Goal: Information Seeking & Learning: Learn about a topic

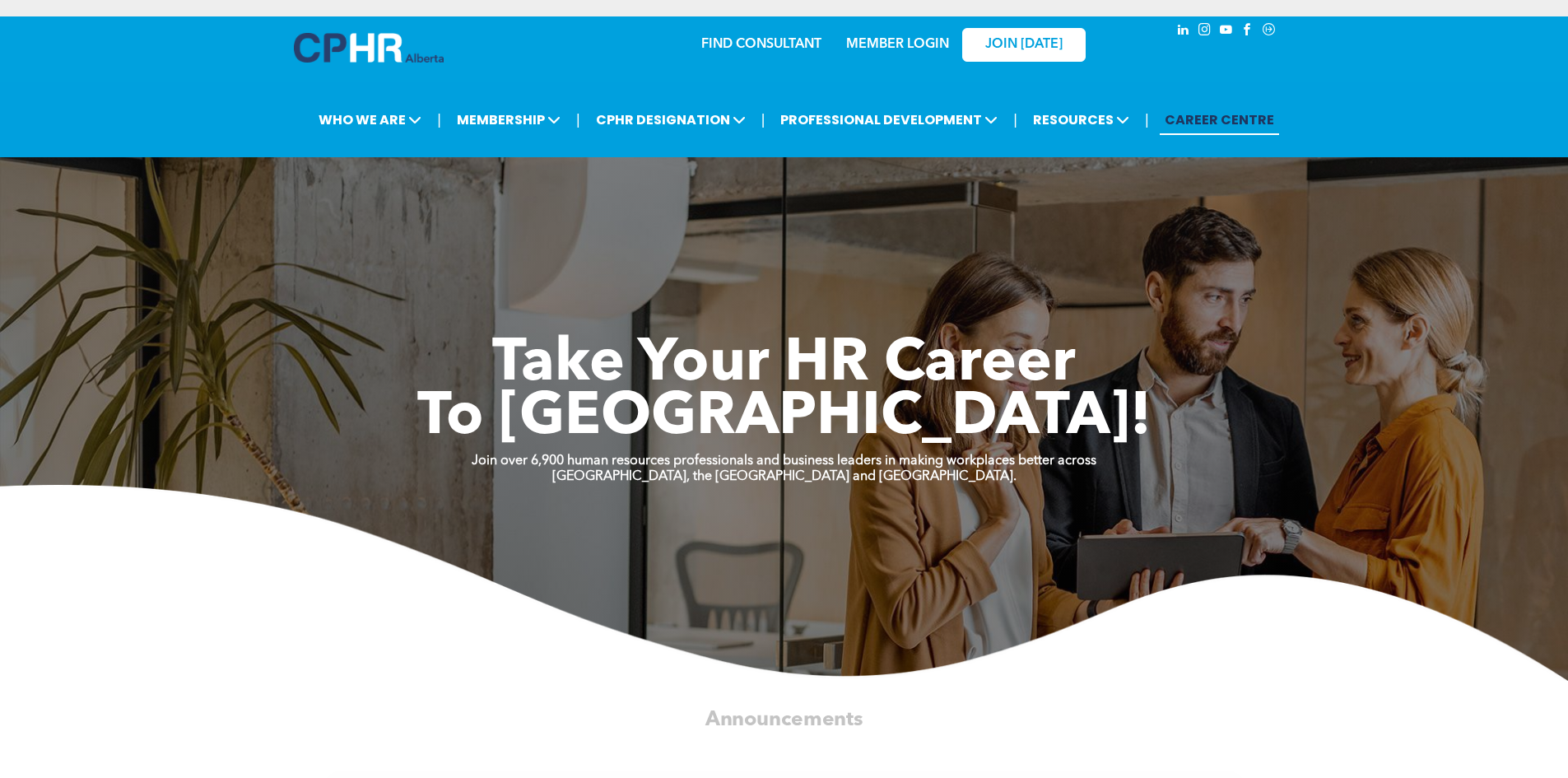
click at [926, 47] on link "MEMBER LOGIN" at bounding box center [897, 45] width 103 height 13
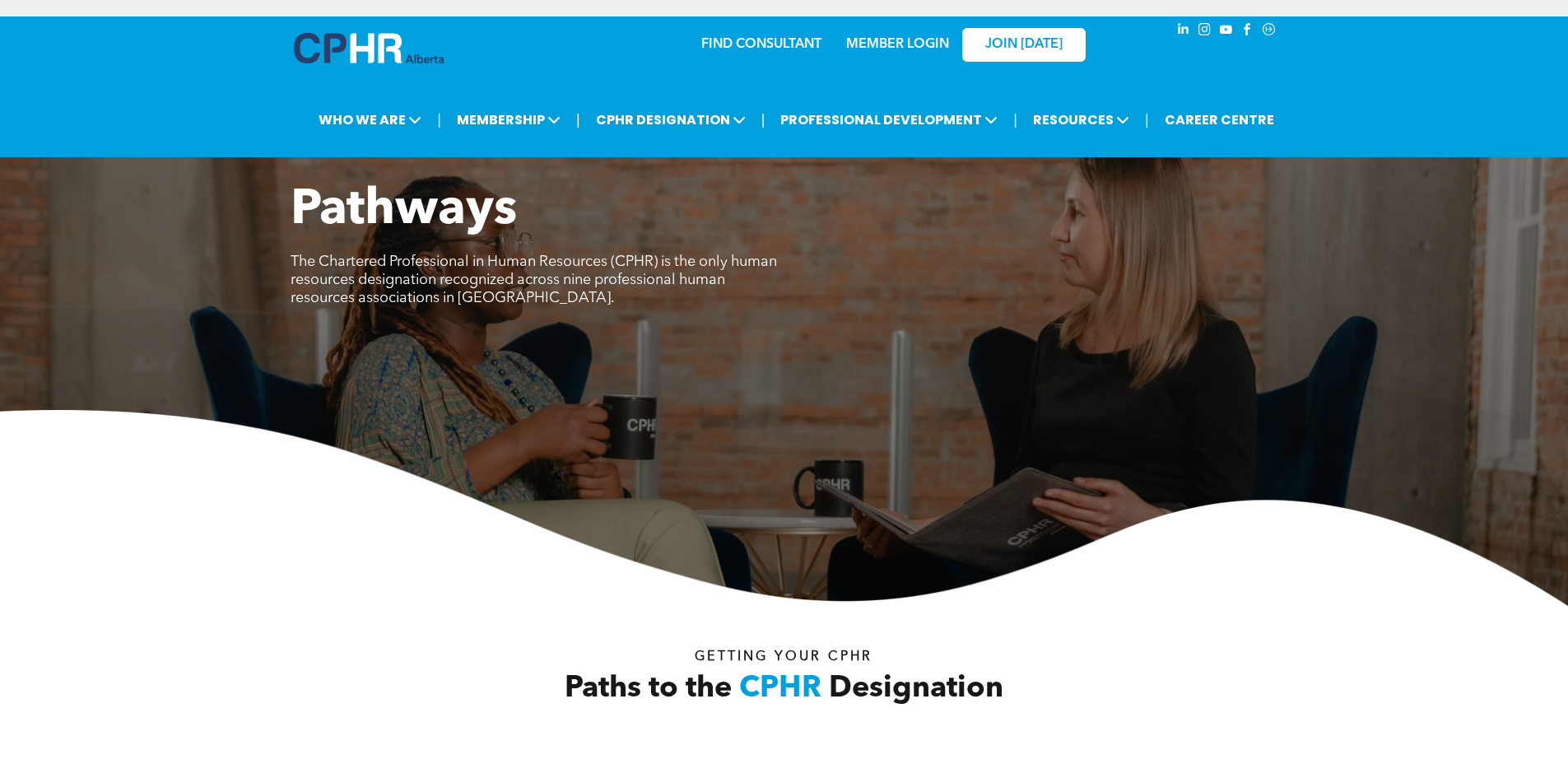
click at [880, 43] on link "MEMBER LOGIN" at bounding box center [897, 45] width 103 height 13
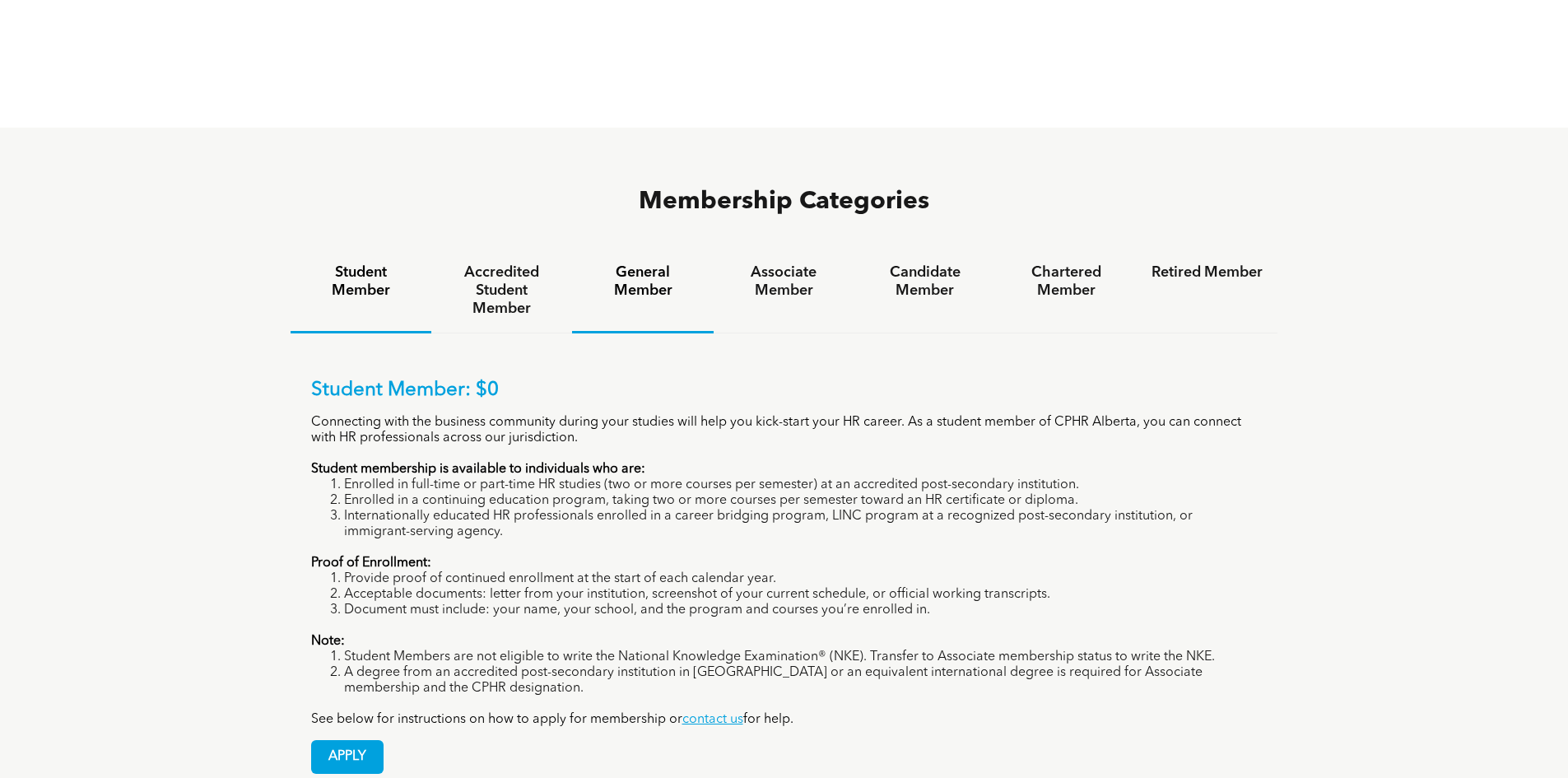
scroll to position [1070, 0]
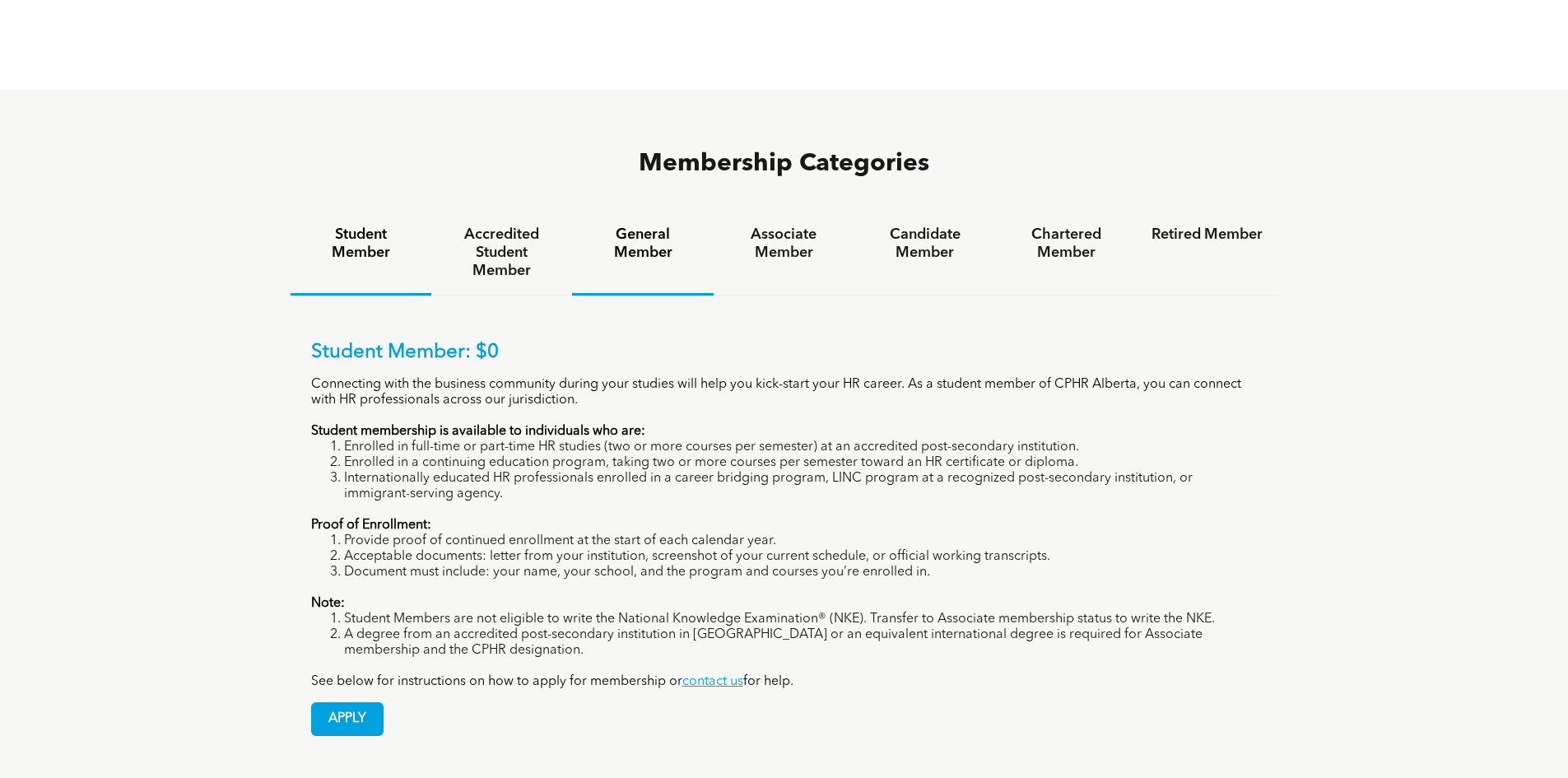
click at [662, 223] on div "General Member" at bounding box center [642, 253] width 141 height 85
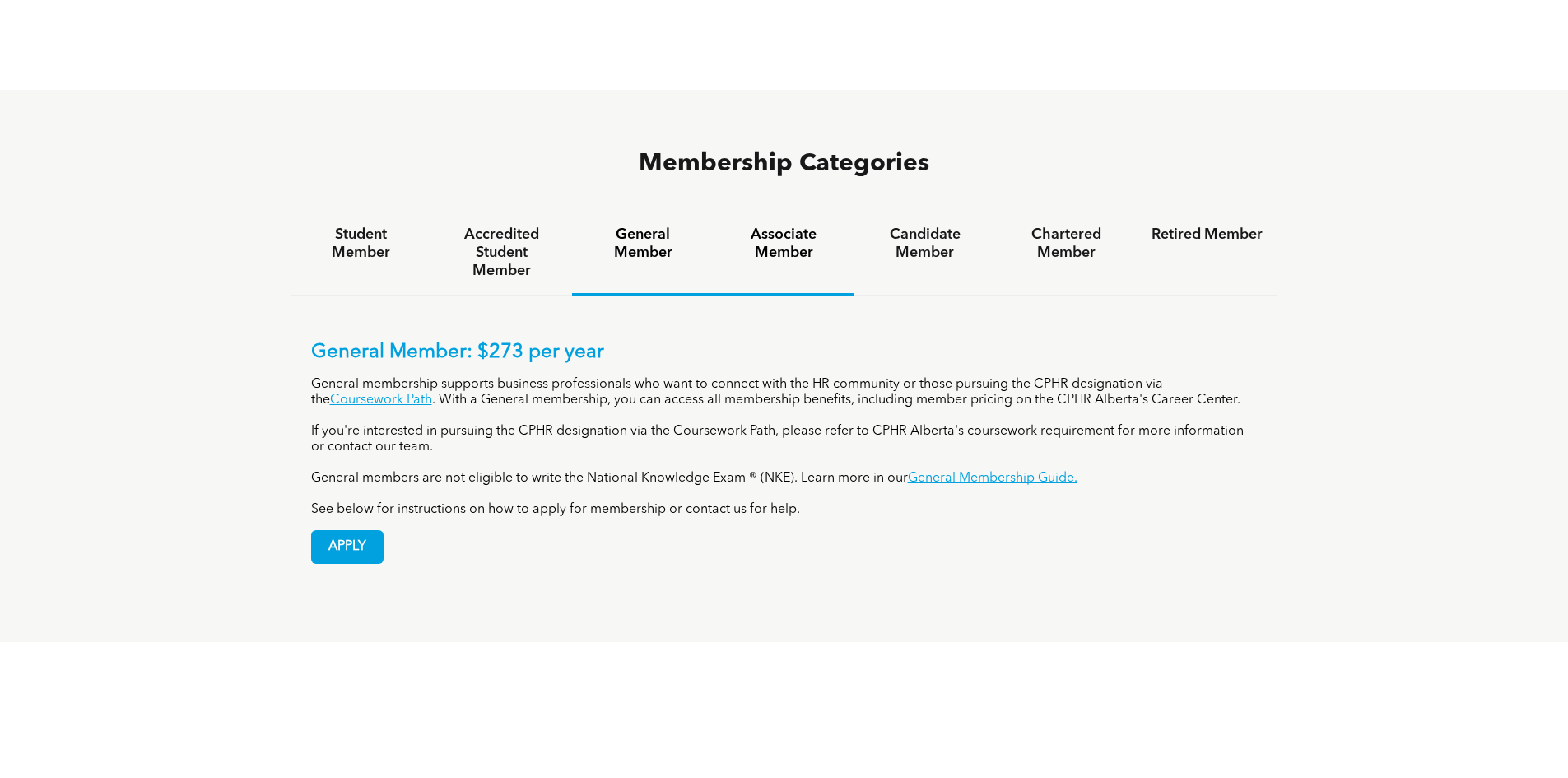
click at [754, 221] on div "Associate Member" at bounding box center [784, 253] width 141 height 85
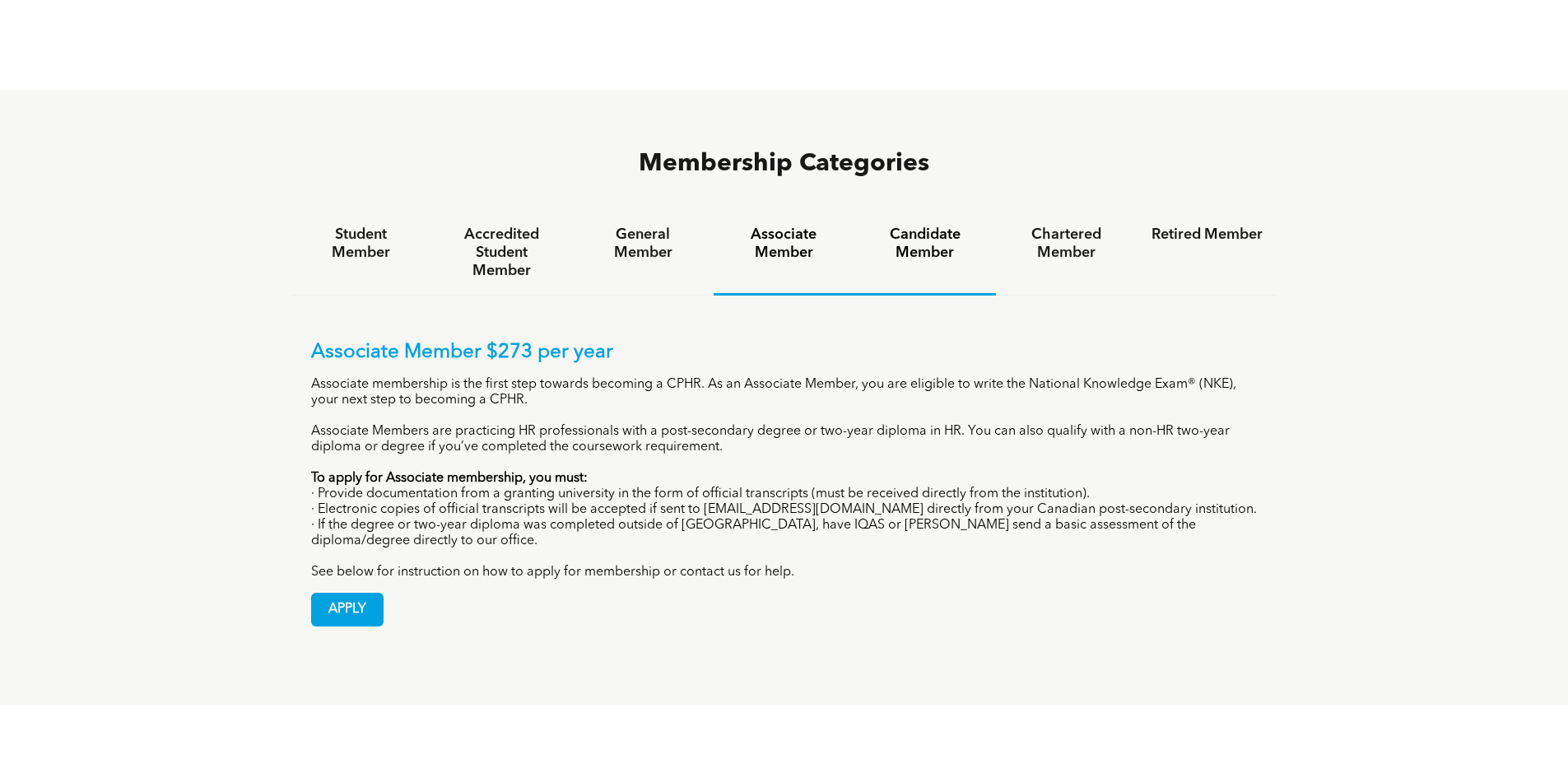
click at [940, 211] on div "Candidate Member" at bounding box center [924, 253] width 141 height 85
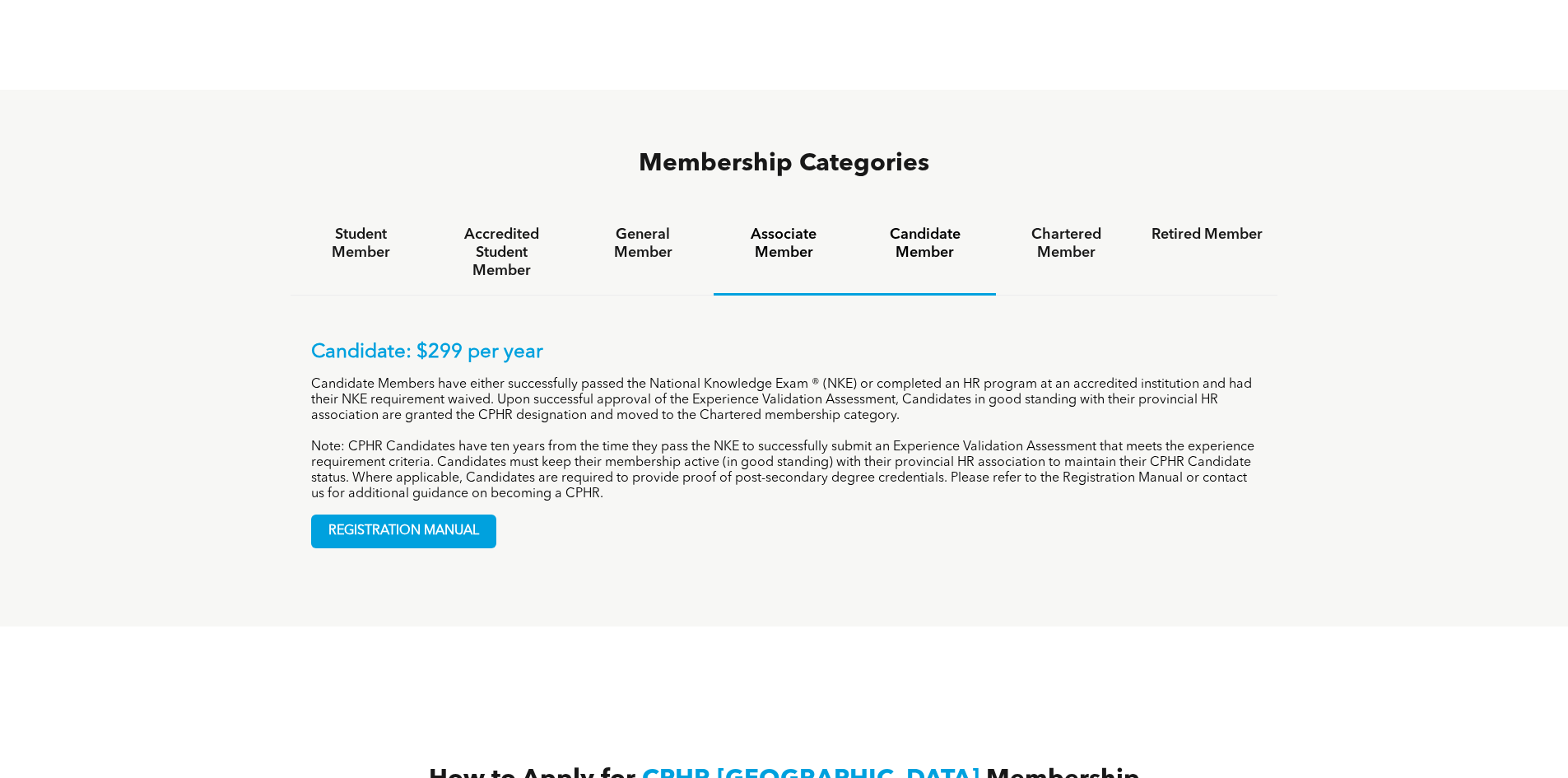
click at [774, 211] on div "Associate Member" at bounding box center [784, 253] width 141 height 85
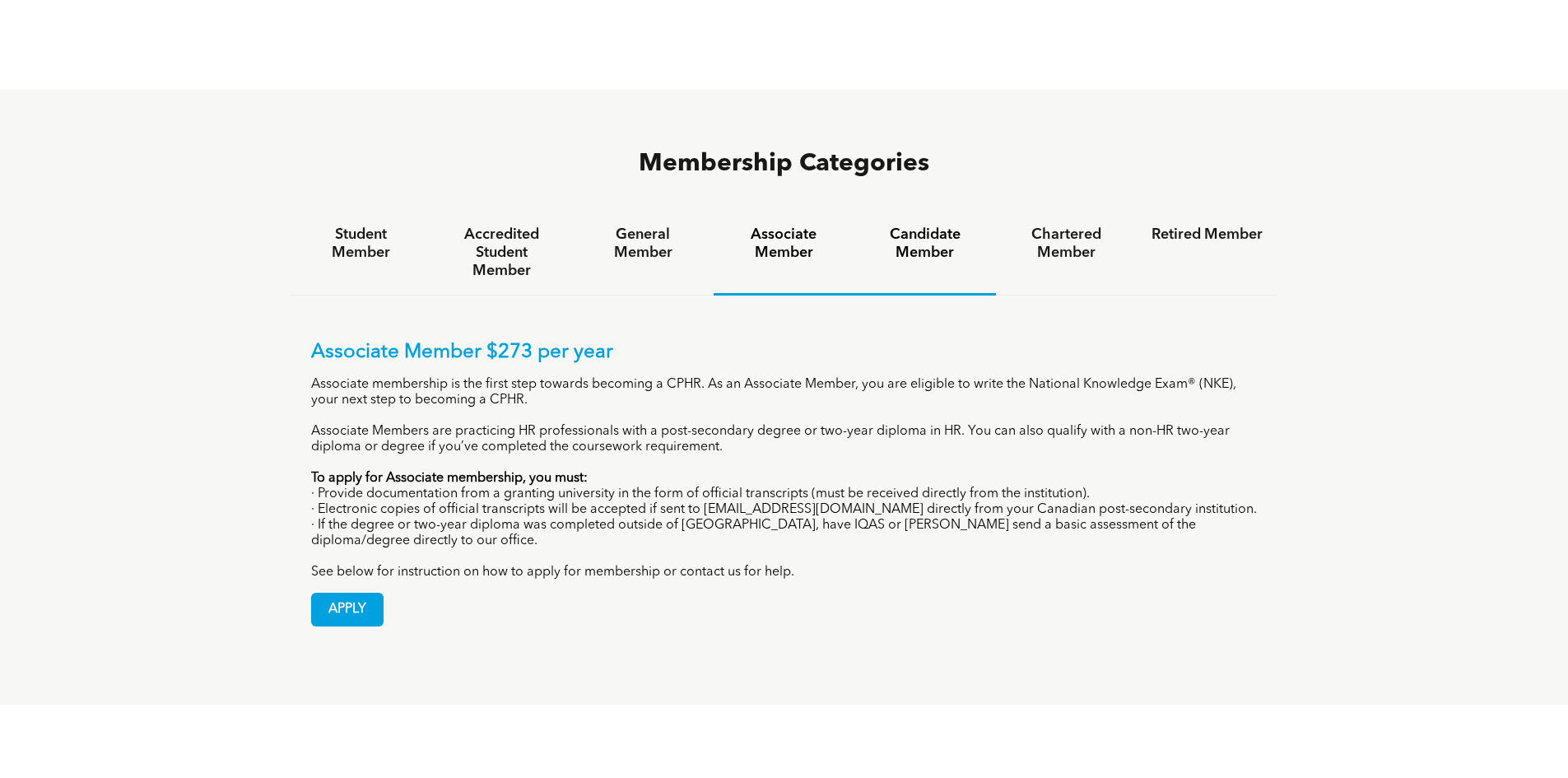
click at [900, 211] on div "Candidate Member" at bounding box center [924, 253] width 141 height 85
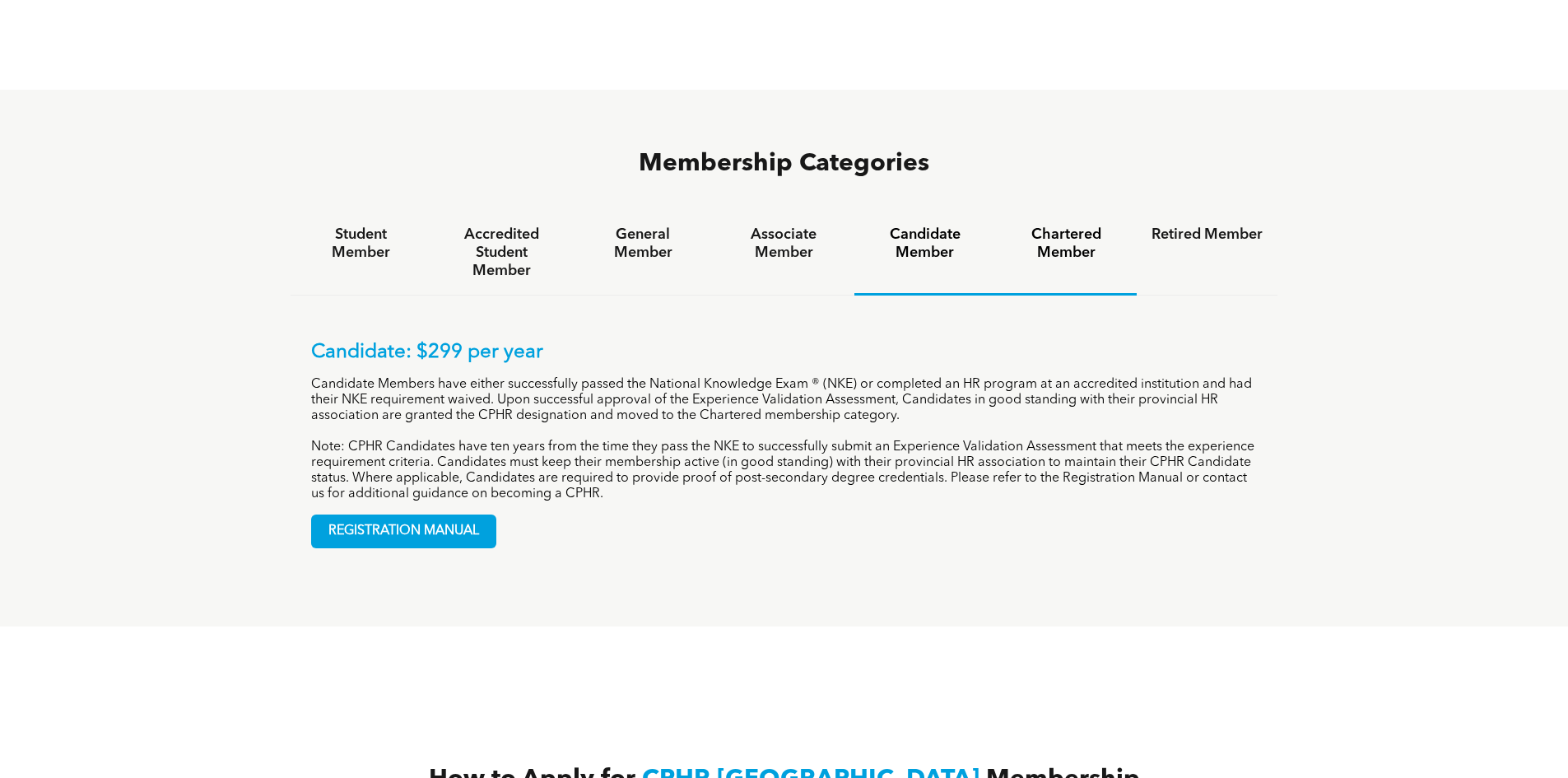
click at [1051, 218] on div "Chartered Member" at bounding box center [1066, 253] width 141 height 85
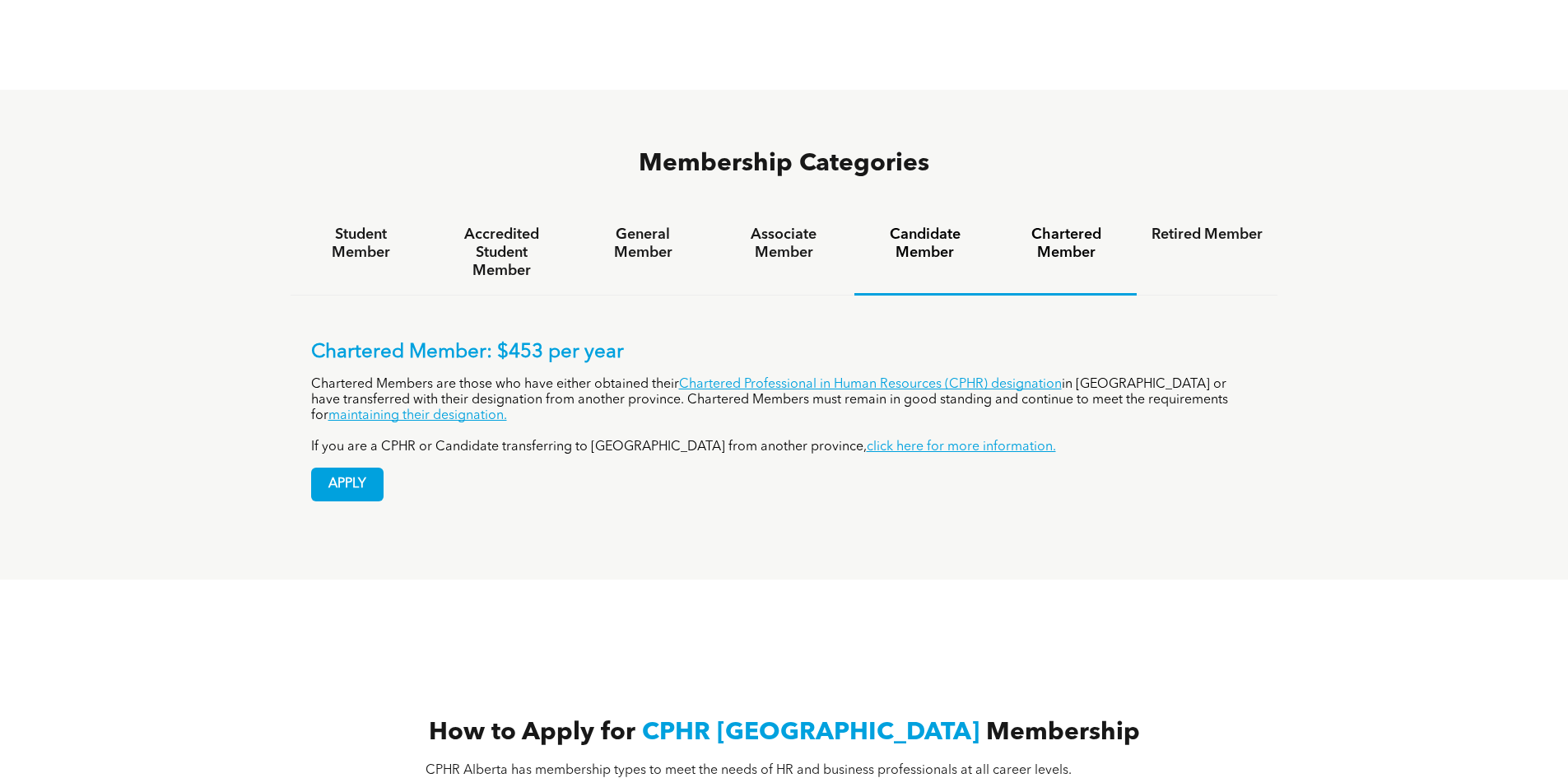
click at [965, 211] on div "Candidate Member" at bounding box center [924, 253] width 141 height 85
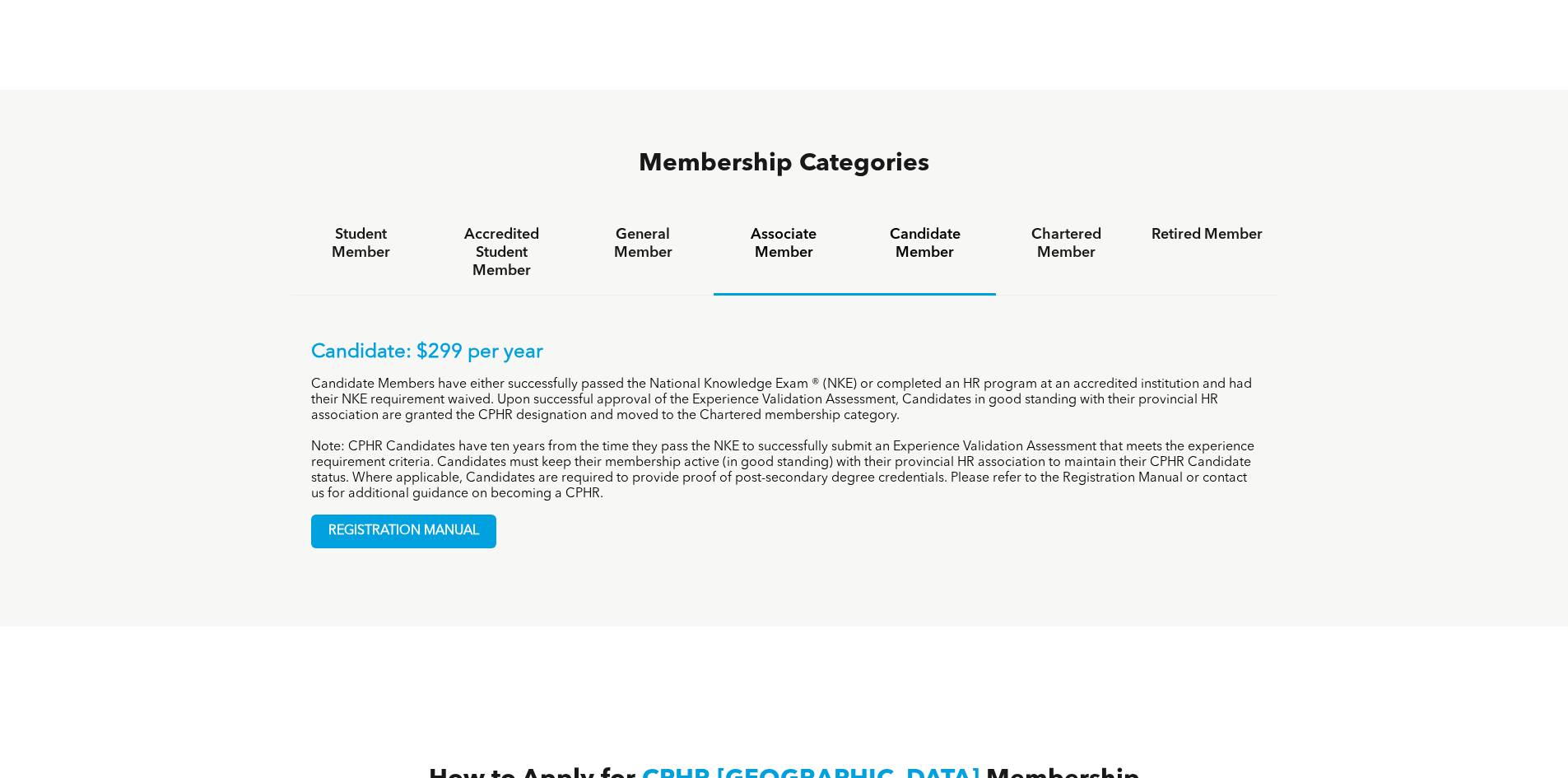
click at [789, 226] on h4 "Associate Member" at bounding box center [784, 244] width 111 height 36
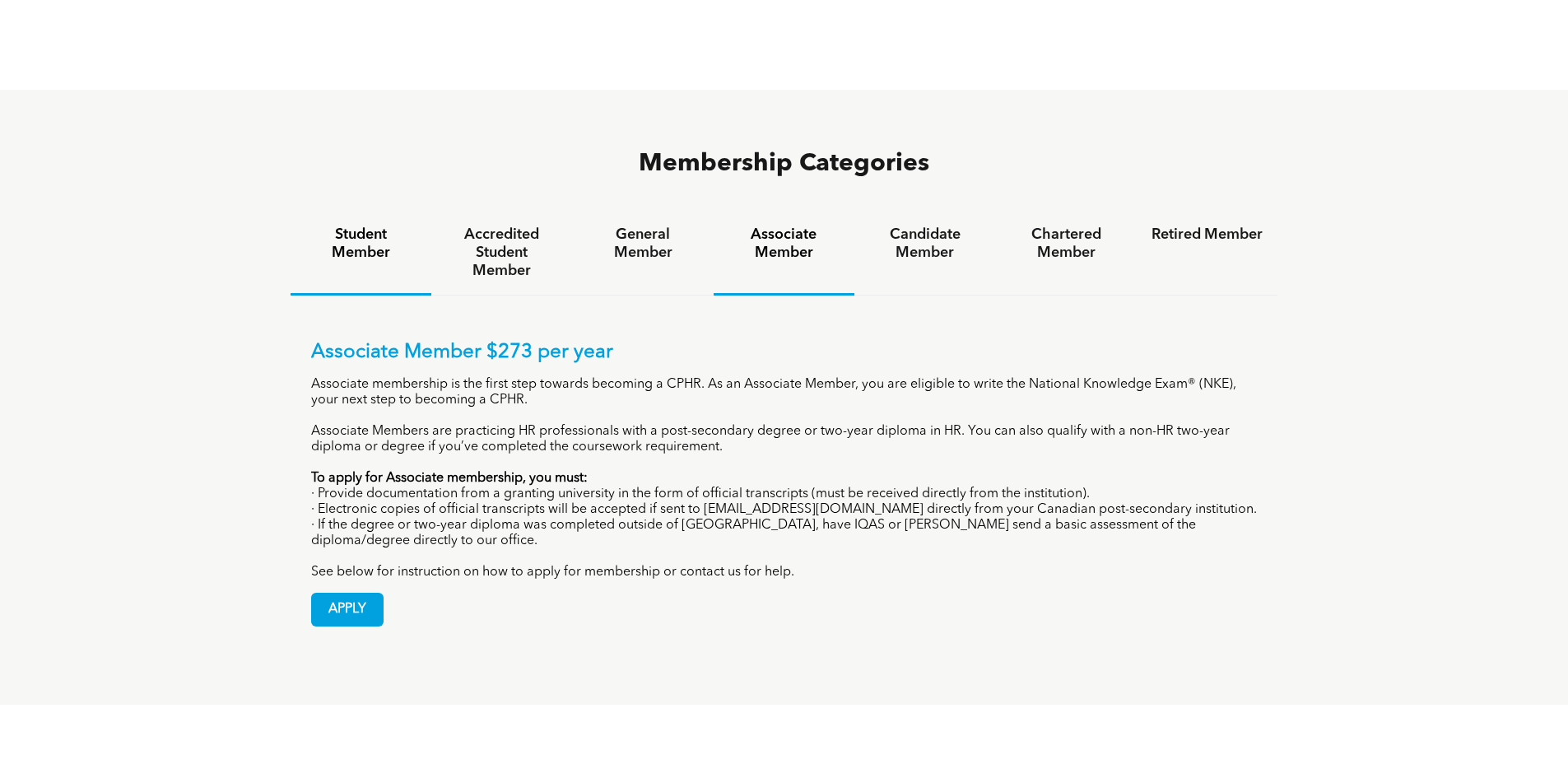
click at [331, 226] on h4 "Student Member" at bounding box center [361, 244] width 111 height 36
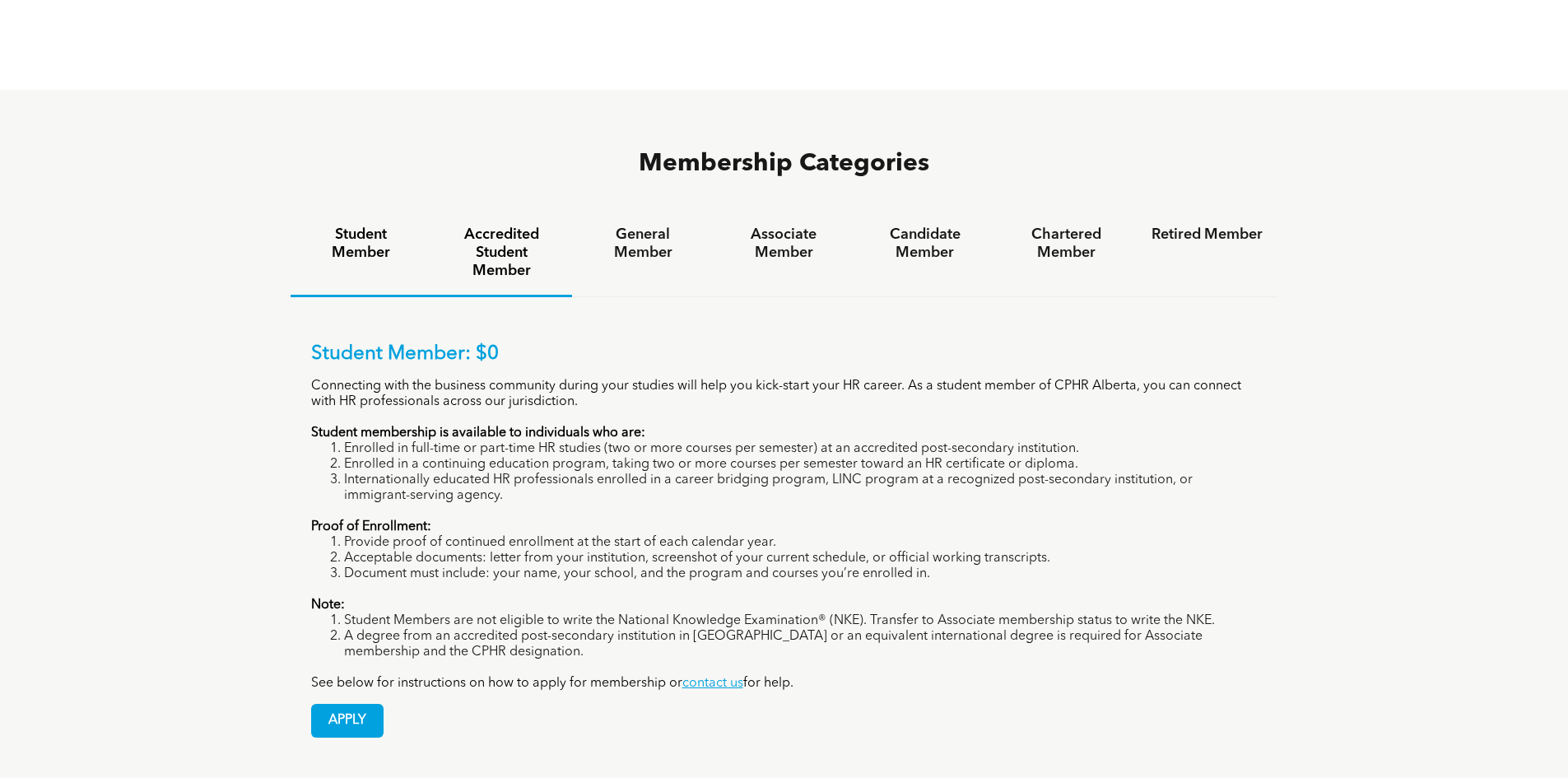
click at [506, 226] on h4 "Accredited Student Member" at bounding box center [501, 253] width 111 height 55
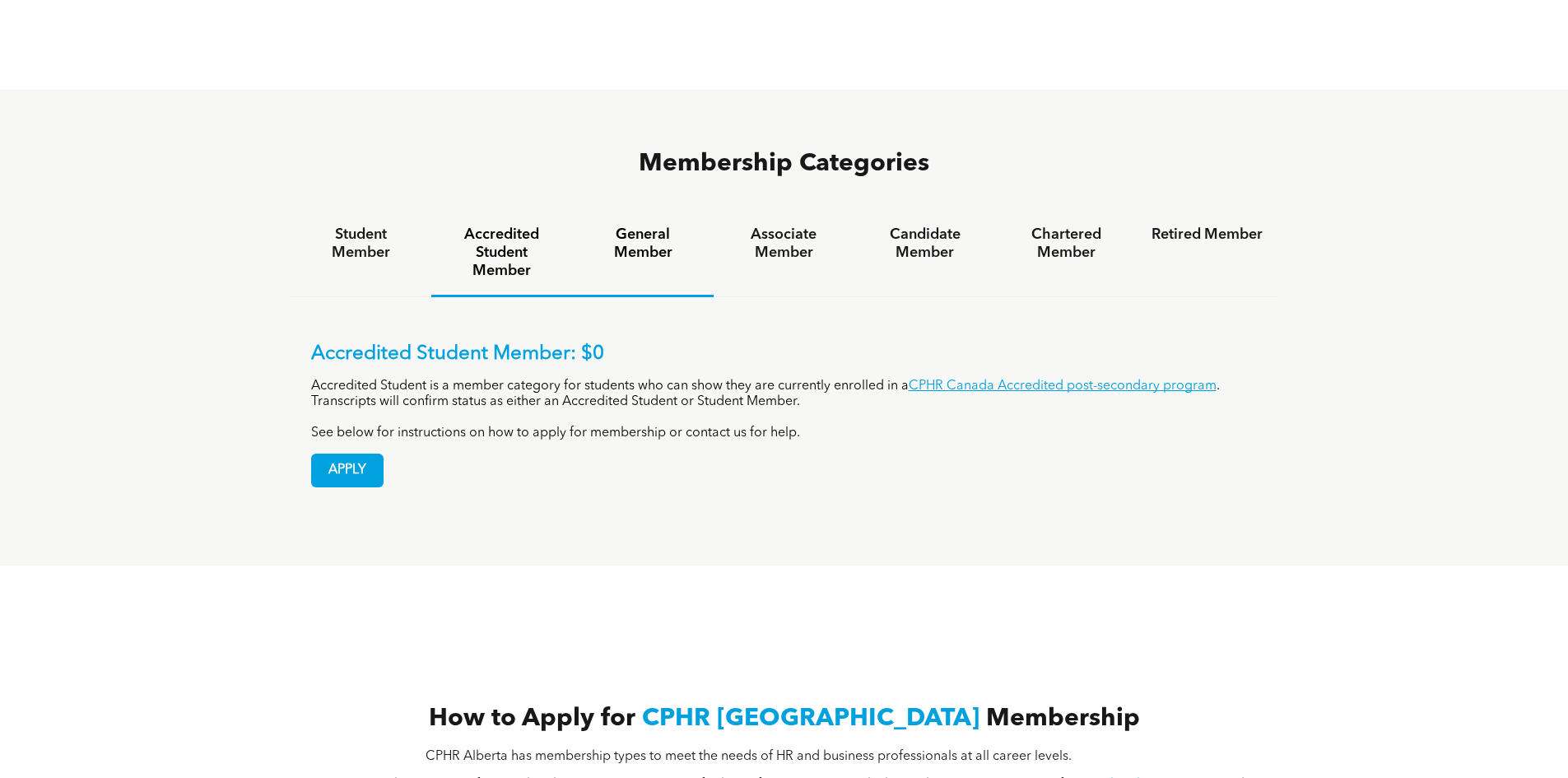
click at [673, 226] on h4 "General Member" at bounding box center [642, 244] width 111 height 36
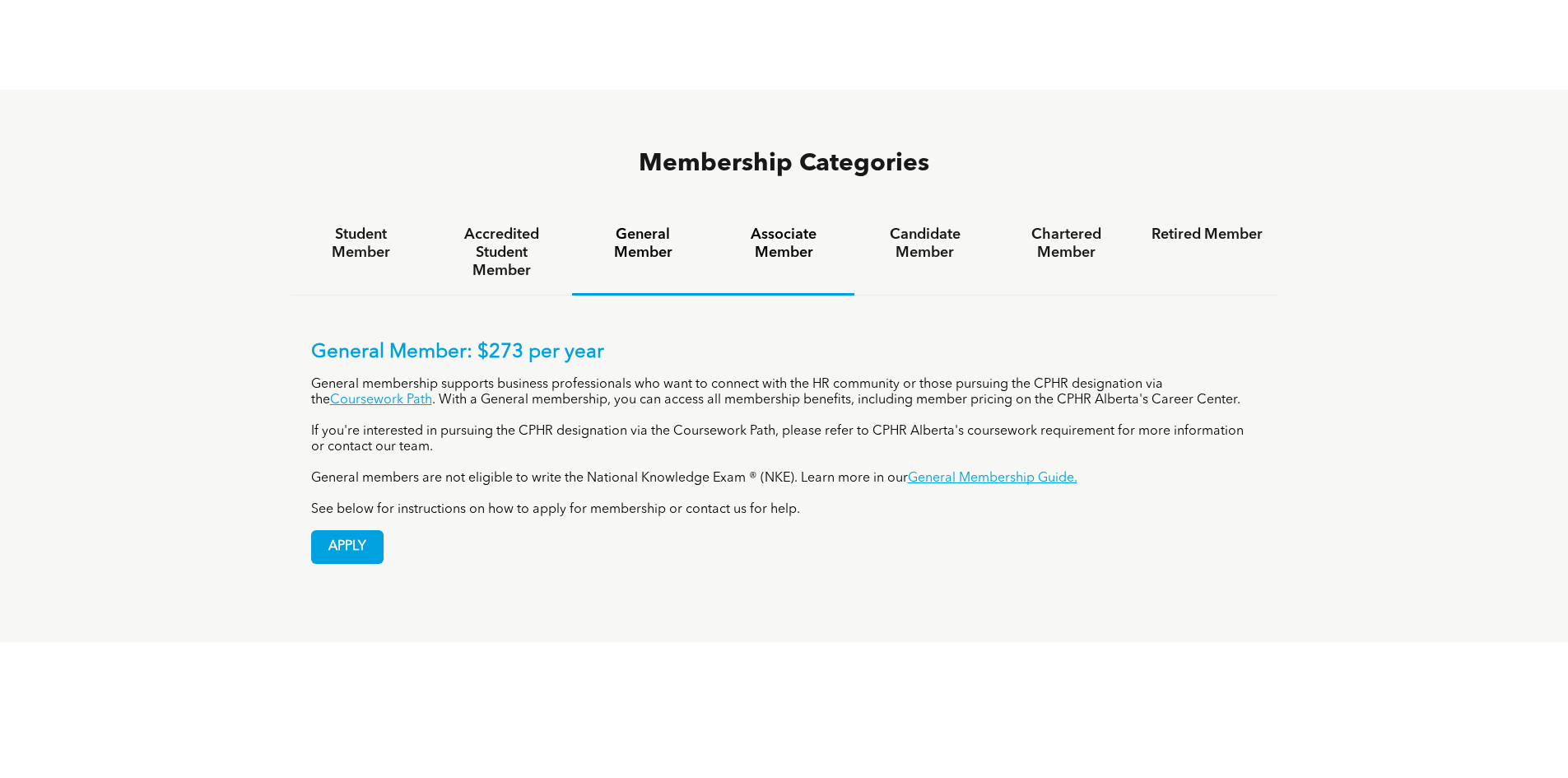
click at [771, 211] on div "Associate Member" at bounding box center [784, 253] width 141 height 85
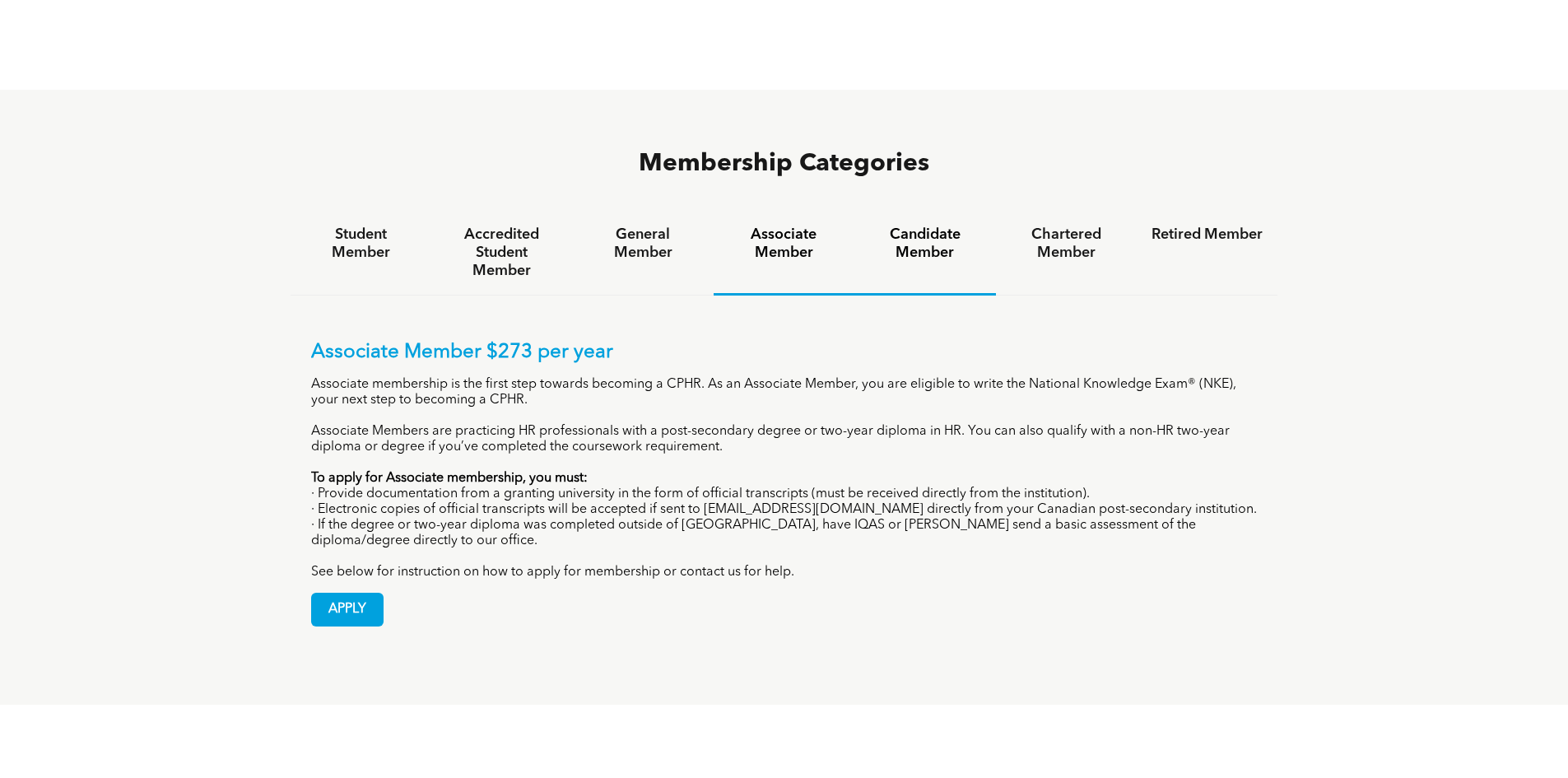
click at [919, 211] on div "Candidate Member" at bounding box center [924, 253] width 141 height 85
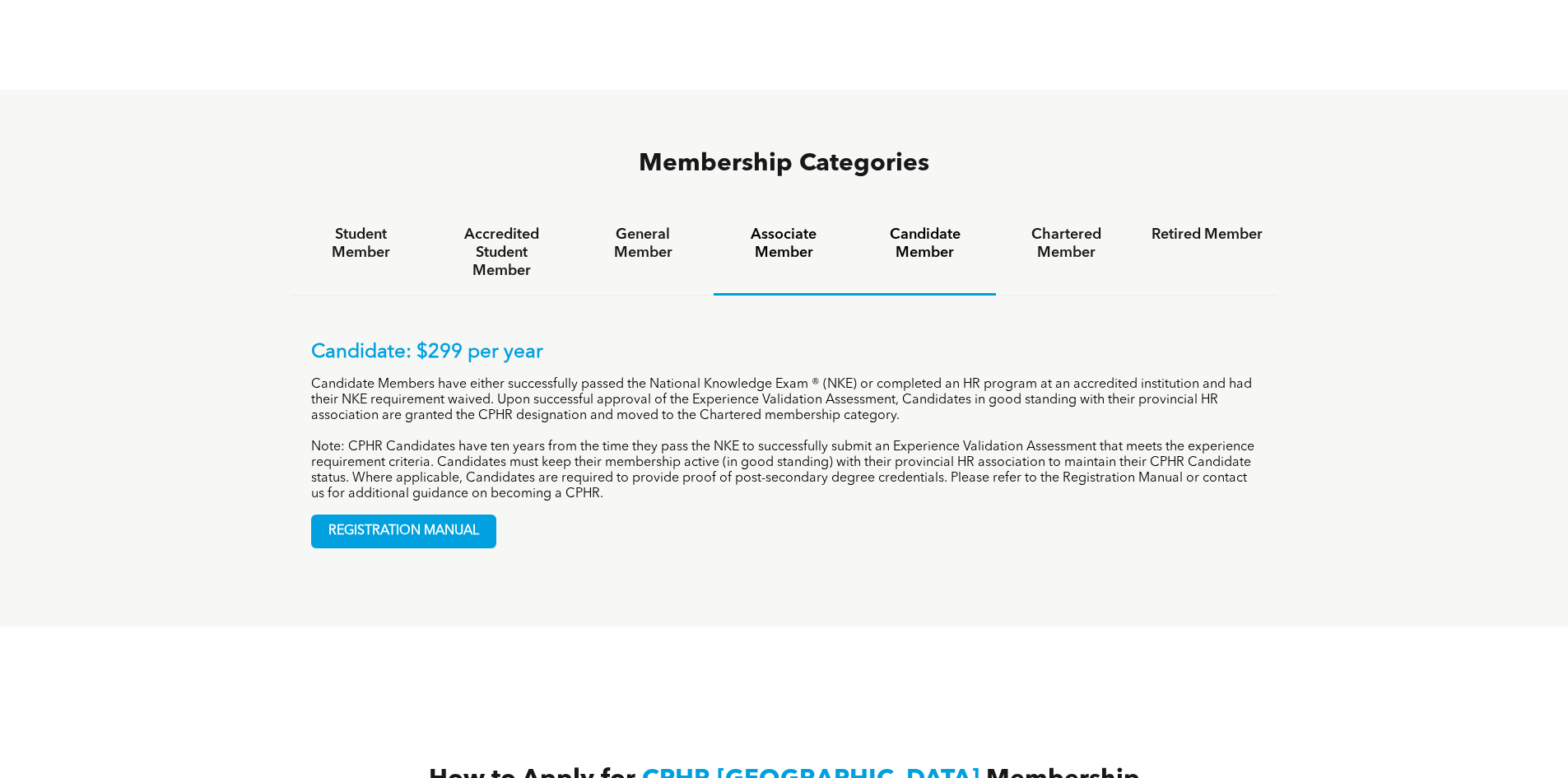
click at [790, 211] on div "Associate Member" at bounding box center [784, 253] width 141 height 85
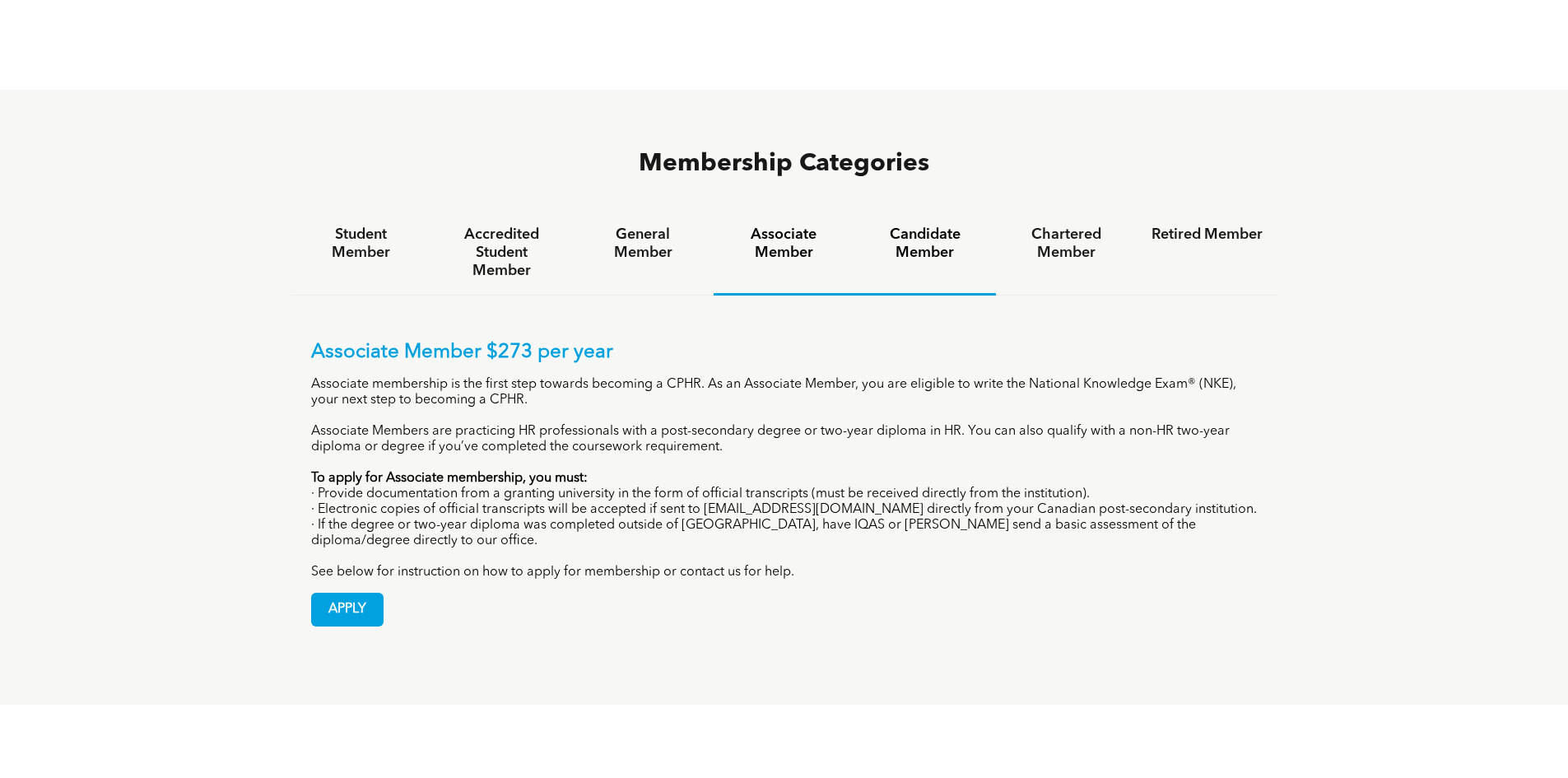
click at [906, 211] on div "Candidate Member" at bounding box center [924, 253] width 141 height 85
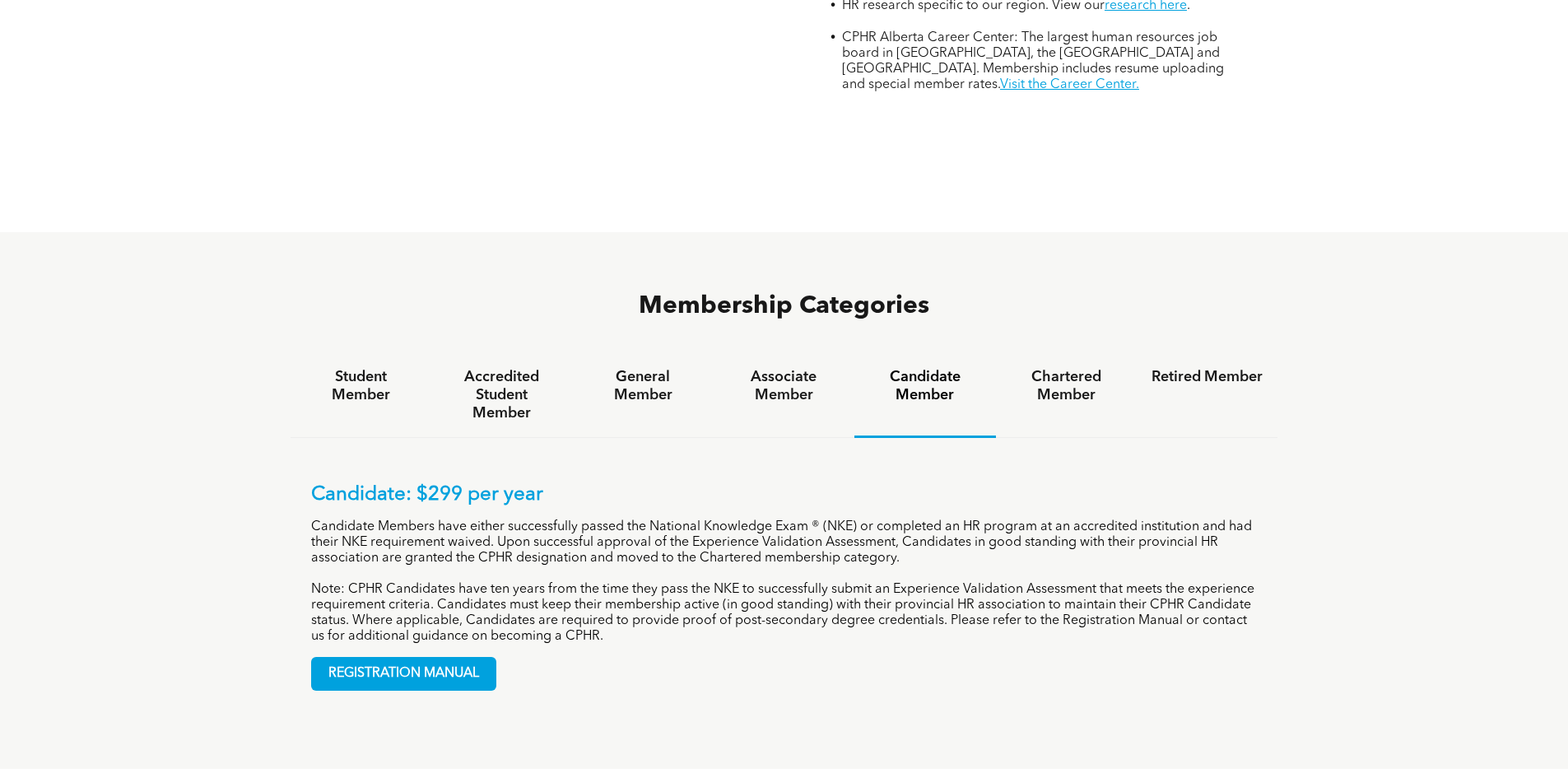
scroll to position [988, 0]
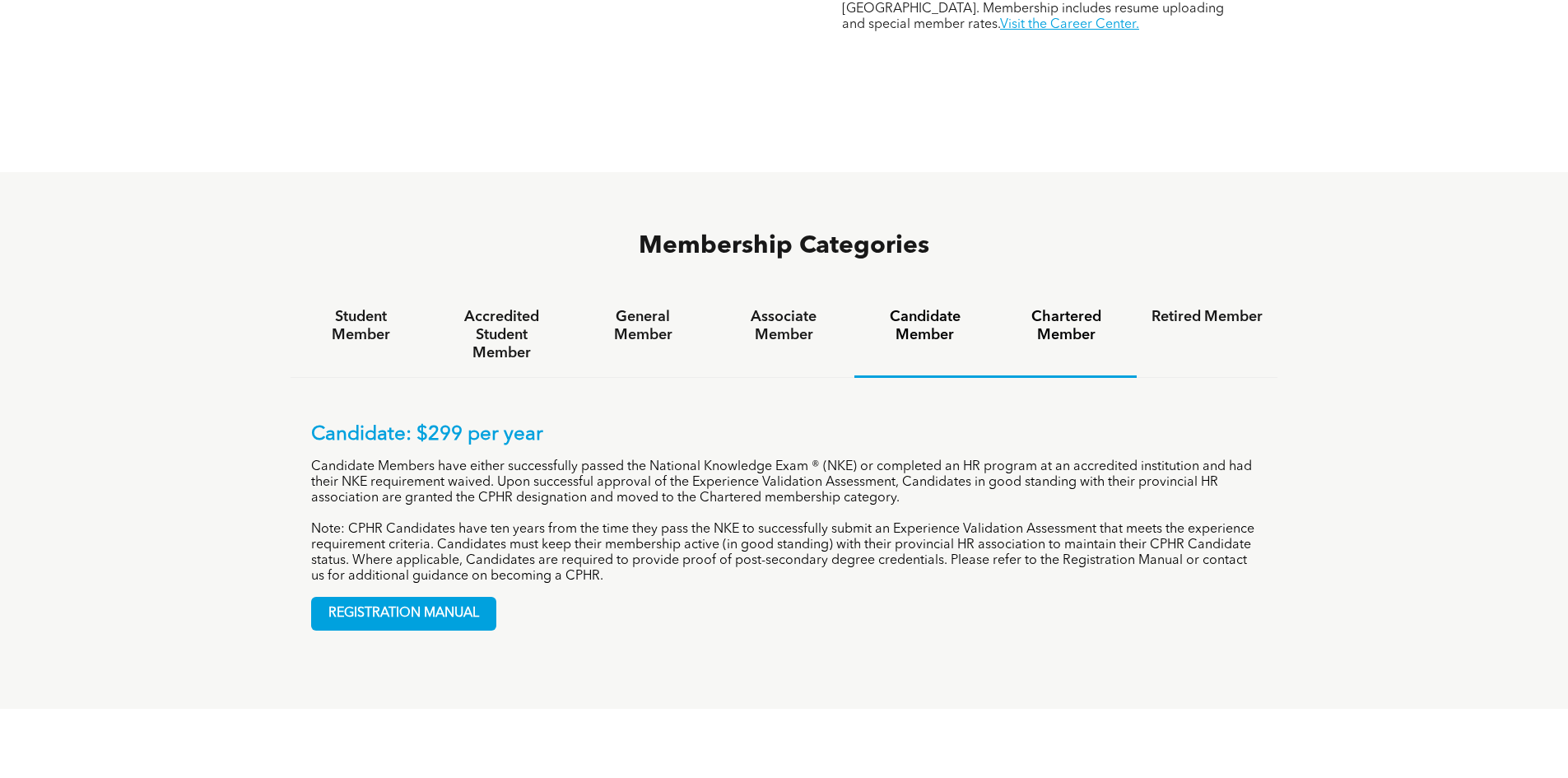
click at [1020, 293] on div "Chartered Member" at bounding box center [1066, 335] width 141 height 85
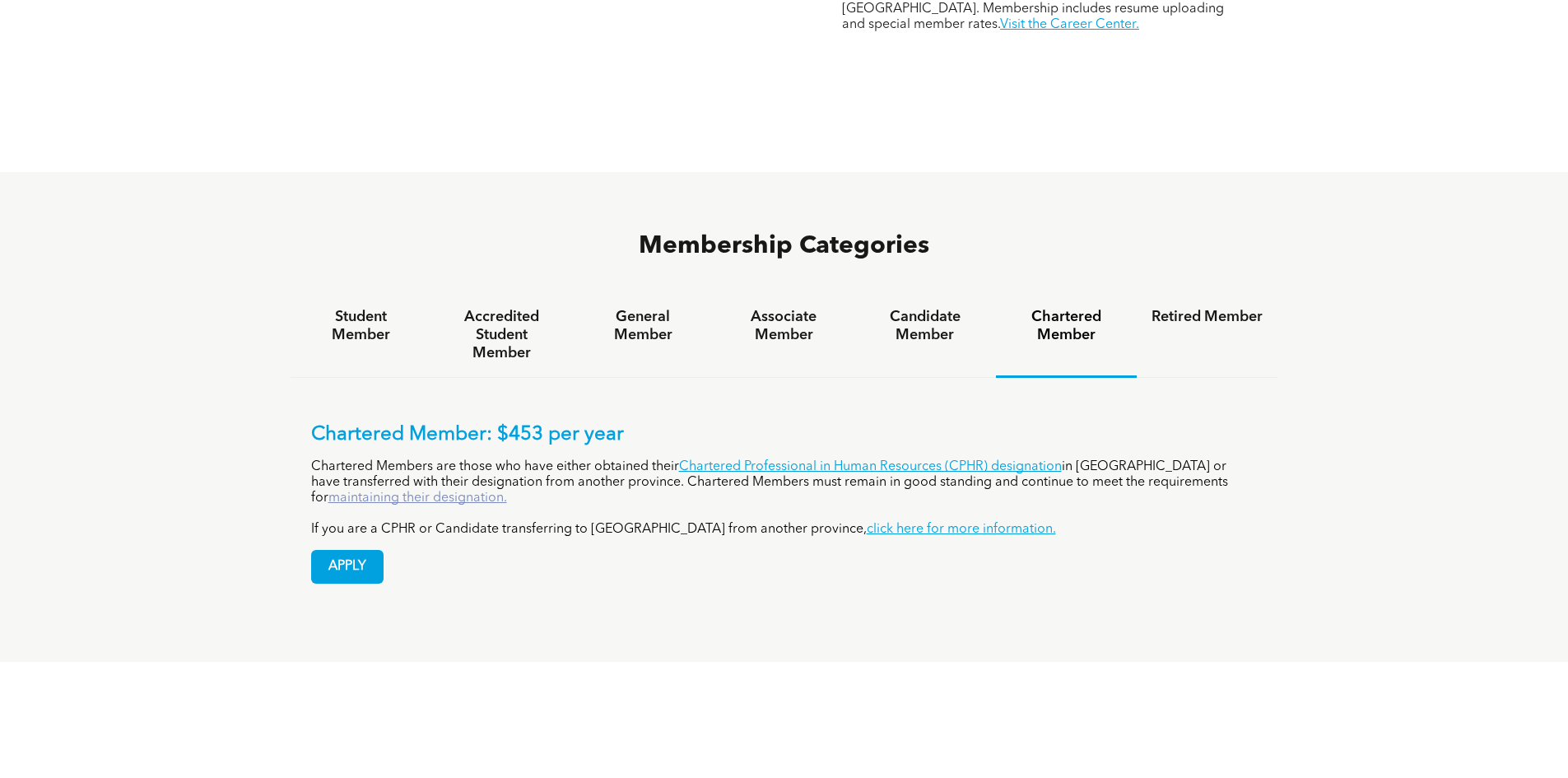
click at [507, 491] on link "maintaining their designation." at bounding box center [417, 498] width 178 height 13
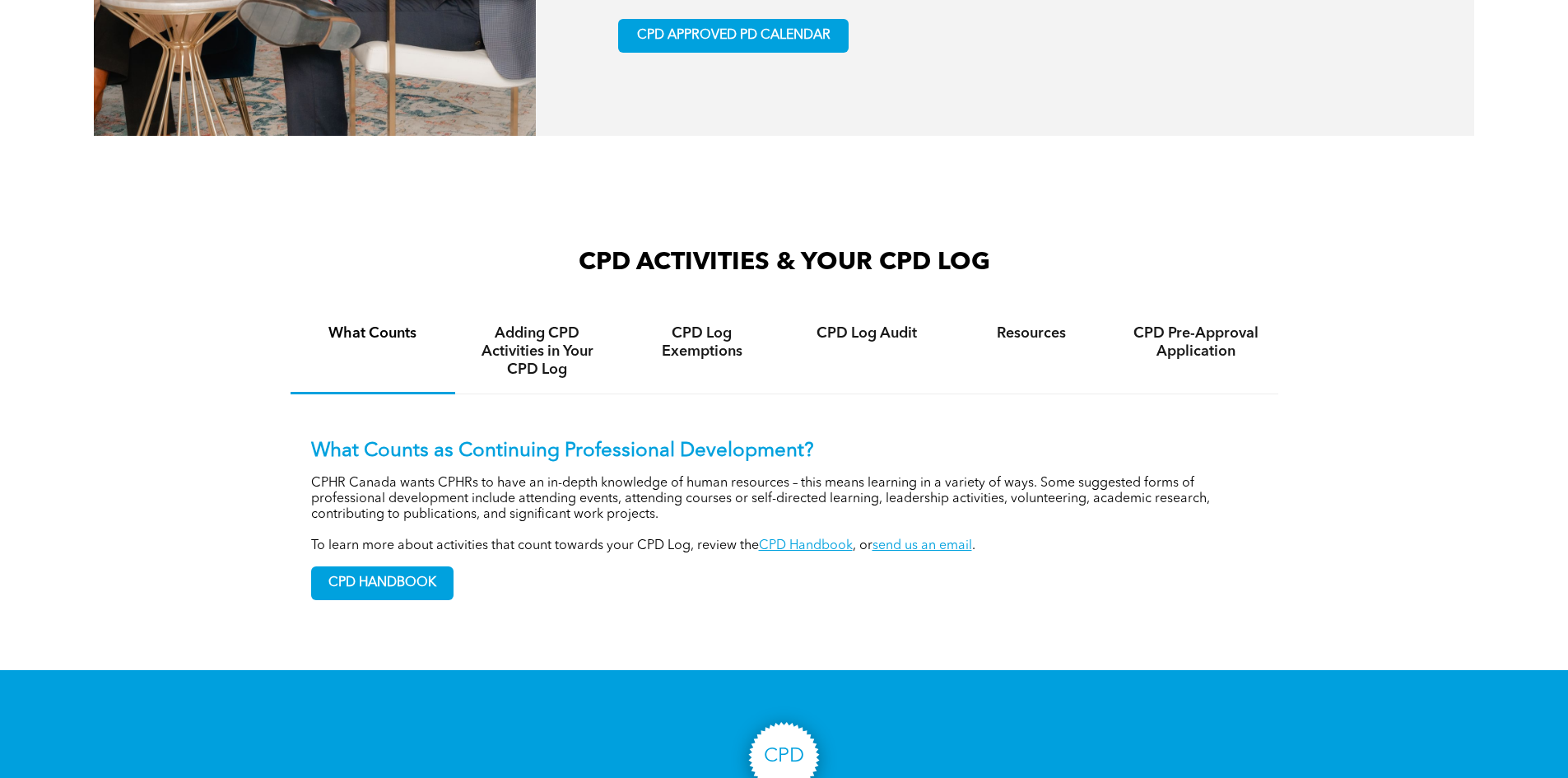
scroll to position [1070, 0]
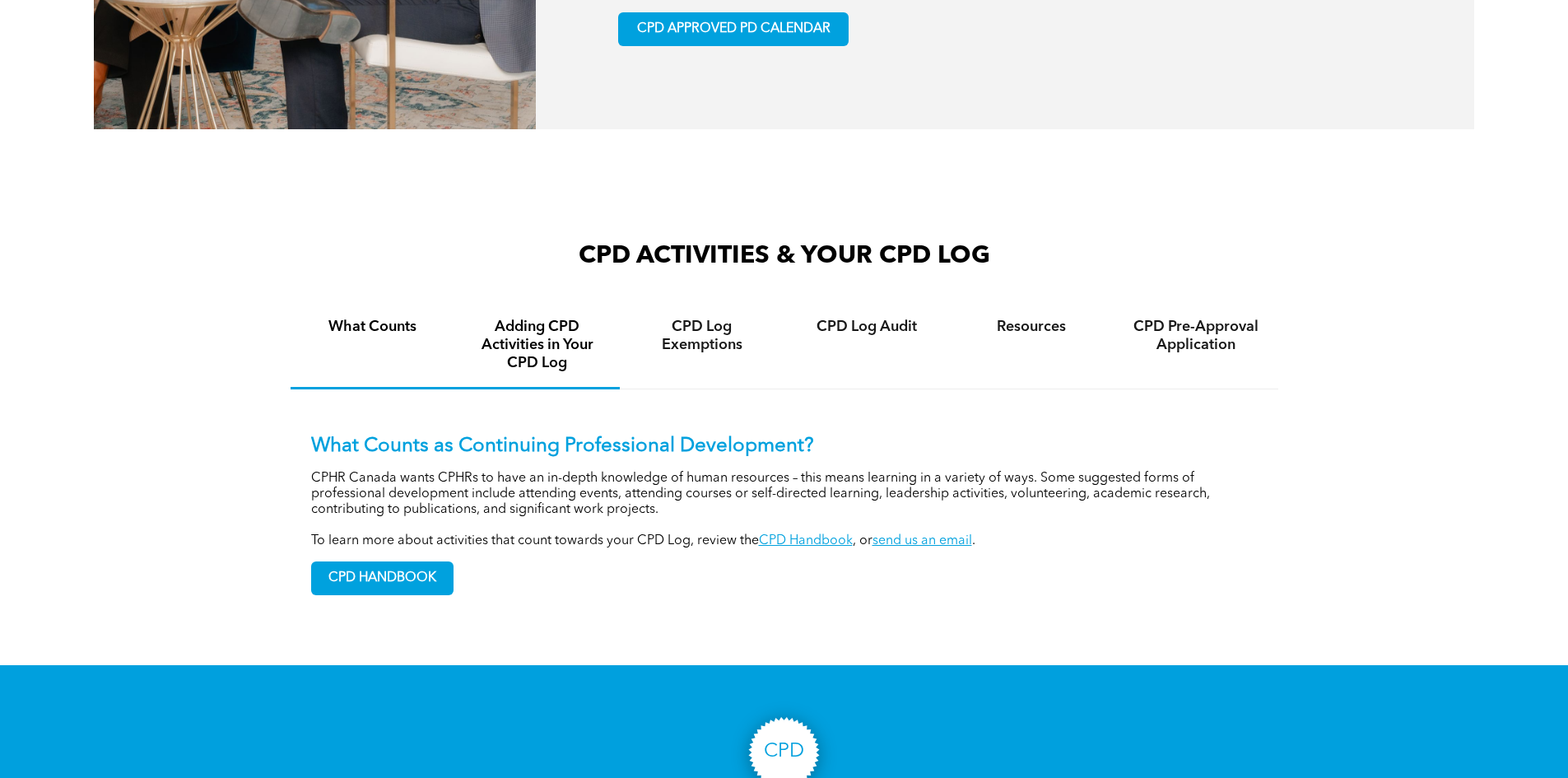
click at [606, 377] on div "Adding CPD Activities in Your CPD Log" at bounding box center [537, 346] width 165 height 86
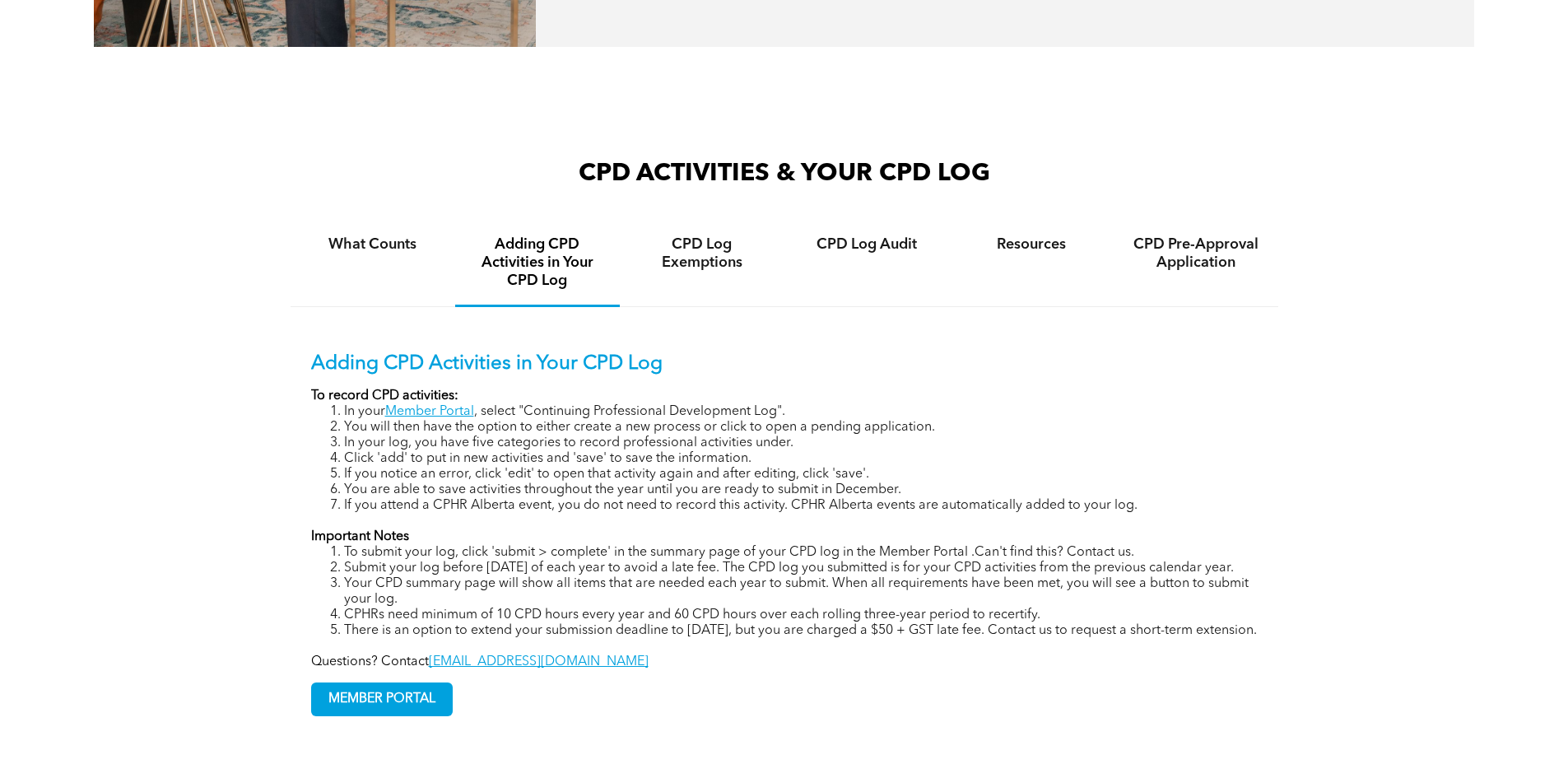
scroll to position [1235, 0]
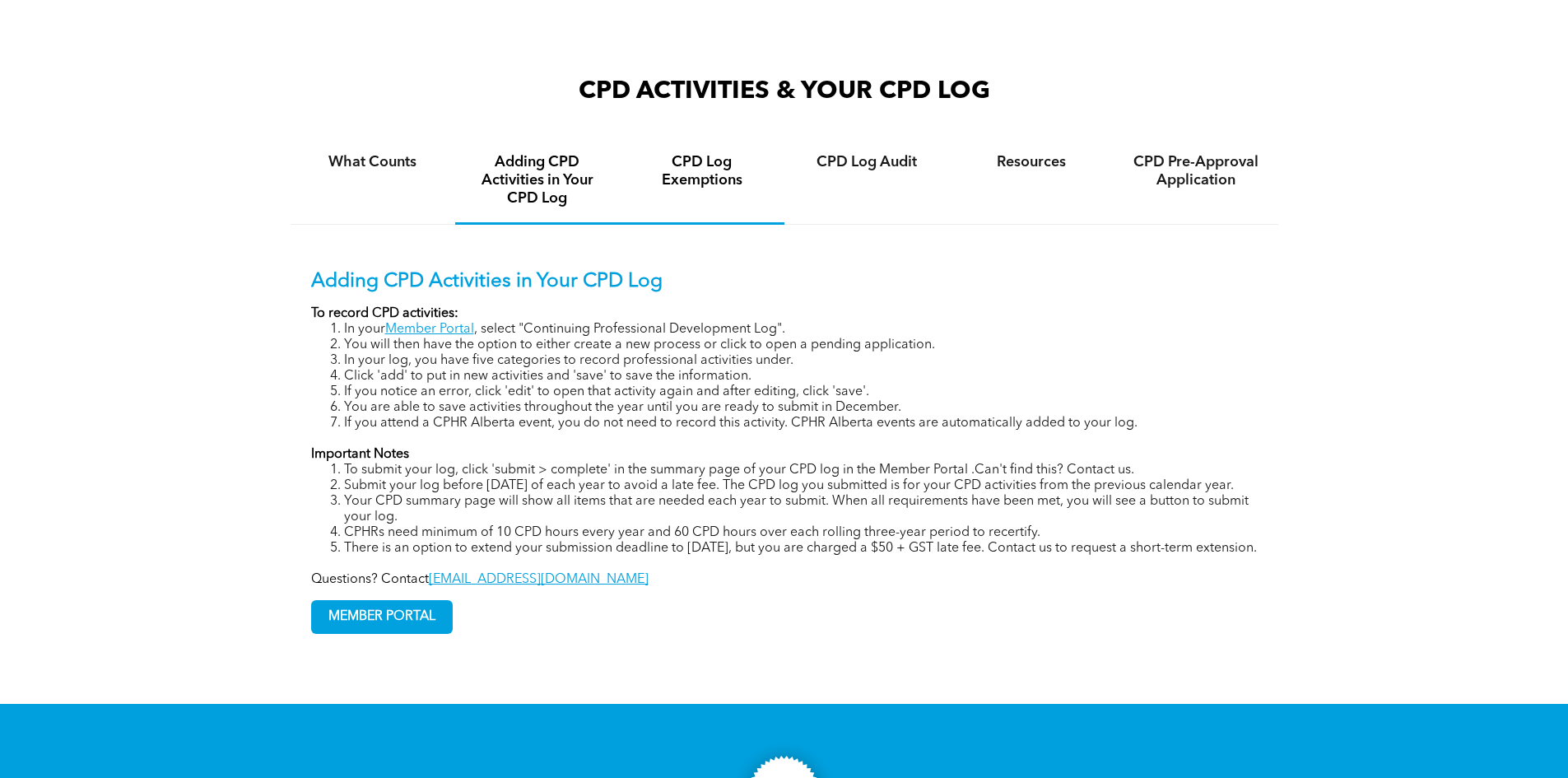
click at [716, 221] on div "CPD Log Exemptions" at bounding box center [701, 181] width 165 height 86
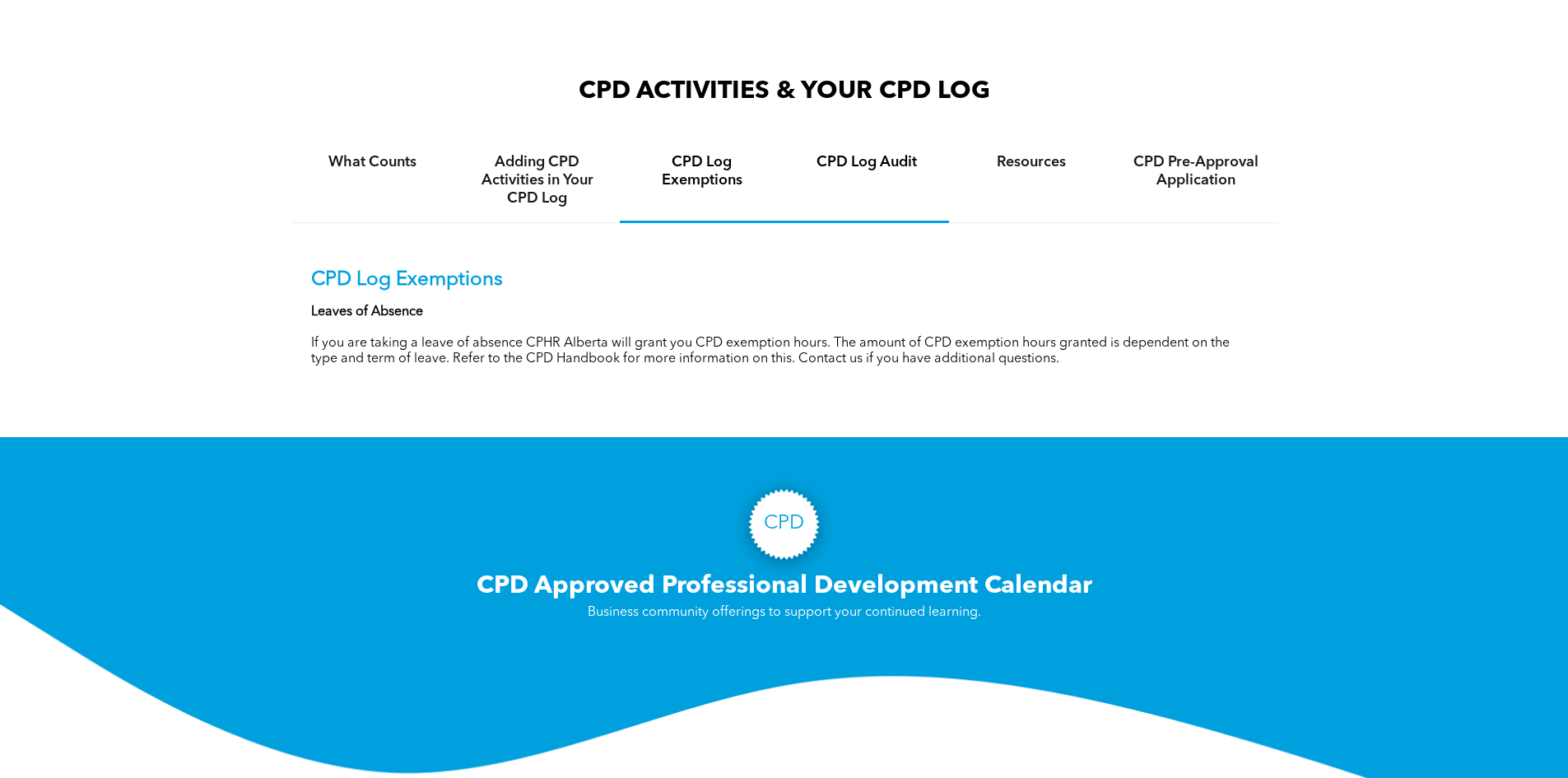
click at [860, 207] on div "CPD Log Audit" at bounding box center [866, 180] width 165 height 85
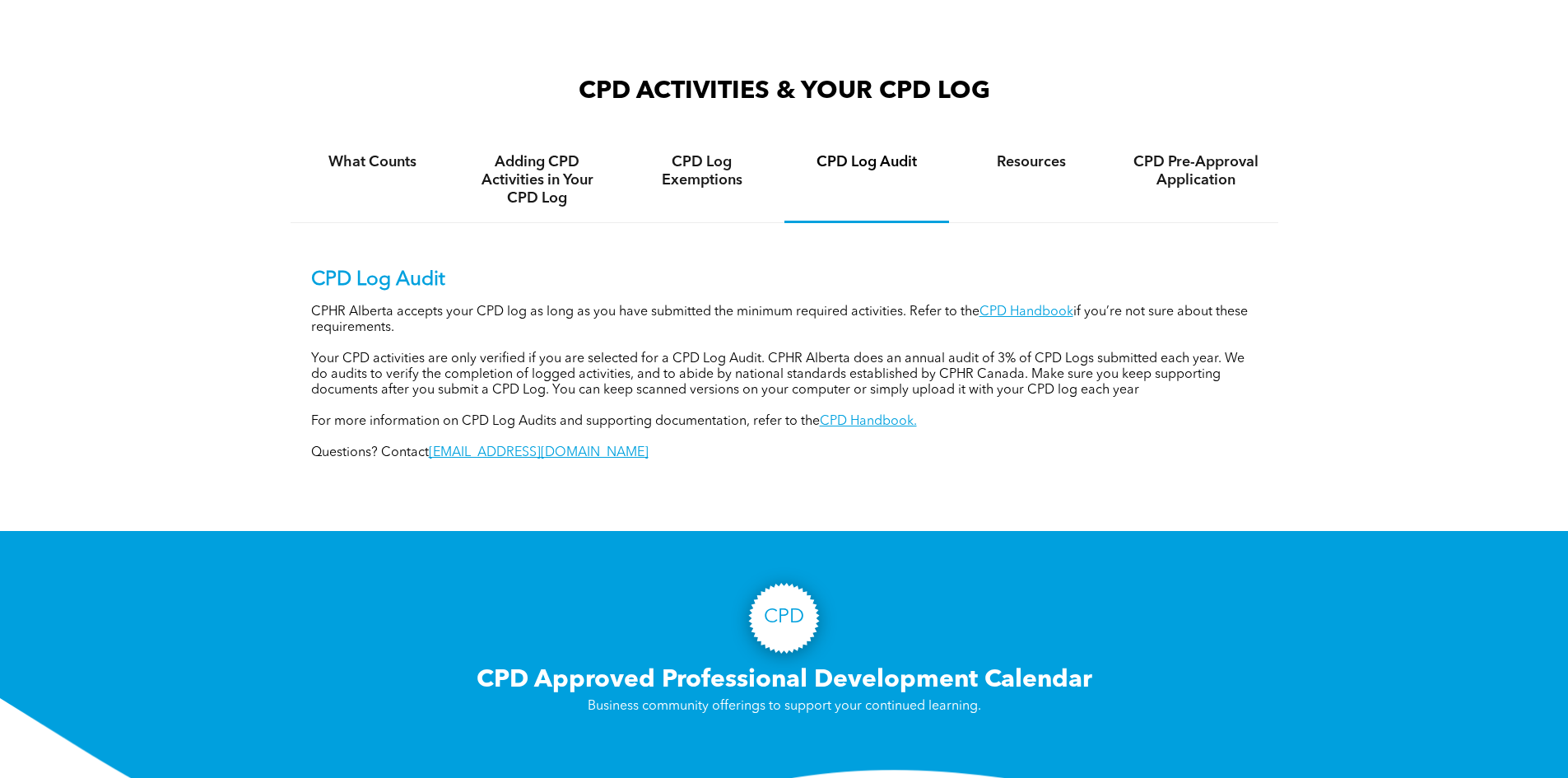
click at [1044, 242] on div "CPD Log Audit CPHR Alberta accepts your CPD log as long as you have submitted t…" at bounding box center [784, 352] width 988 height 258
click at [1044, 223] on div "Resources" at bounding box center [1030, 180] width 165 height 85
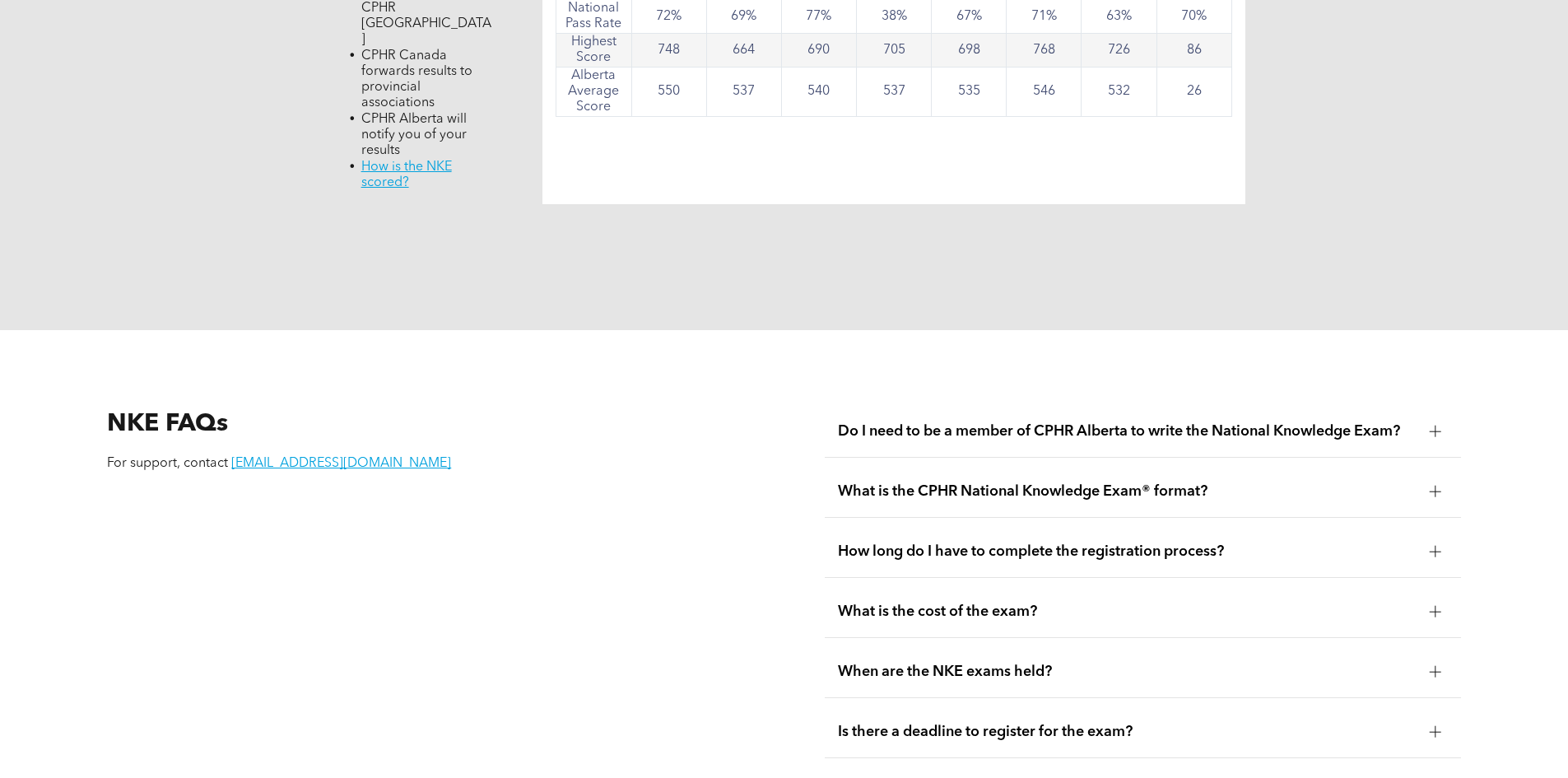
scroll to position [1976, 0]
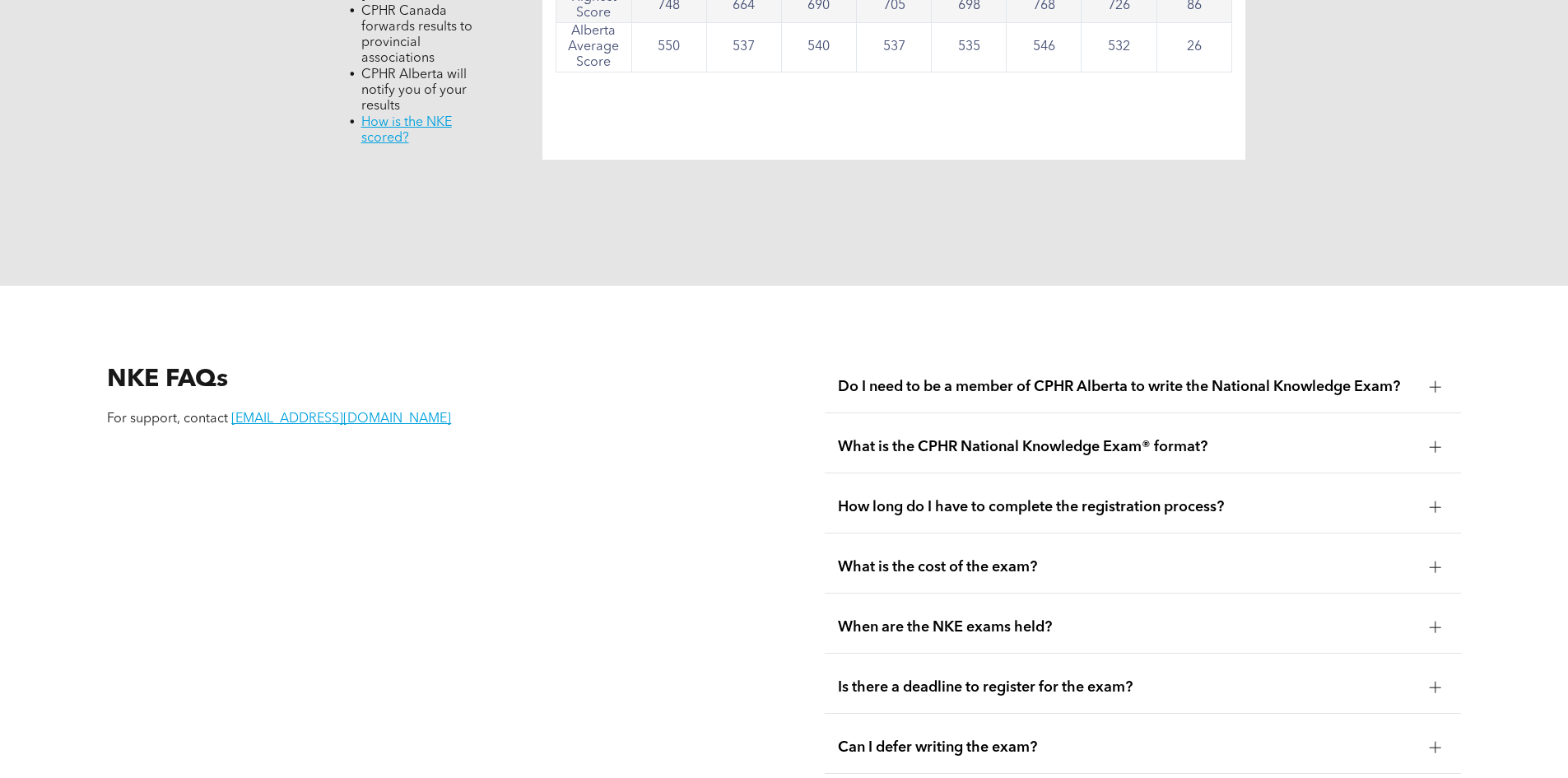
click at [1079, 378] on span "Do I need to be a member of CPHR Alberta to write the National Knowledge Exam?" at bounding box center [1127, 387] width 578 height 18
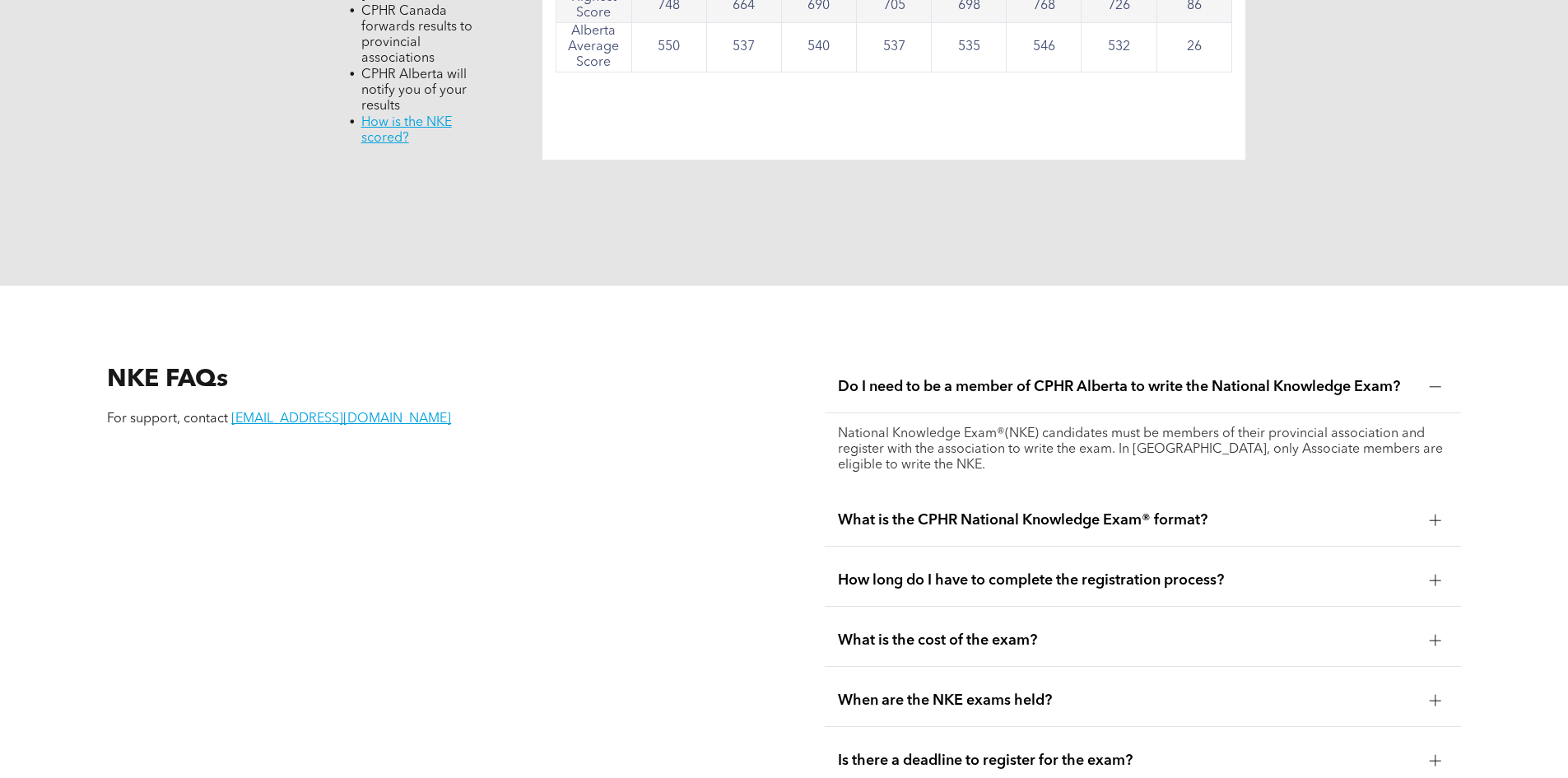
click at [1079, 378] on span "Do I need to be a member of CPHR Alberta to write the National Knowledge Exam?" at bounding box center [1127, 387] width 578 height 18
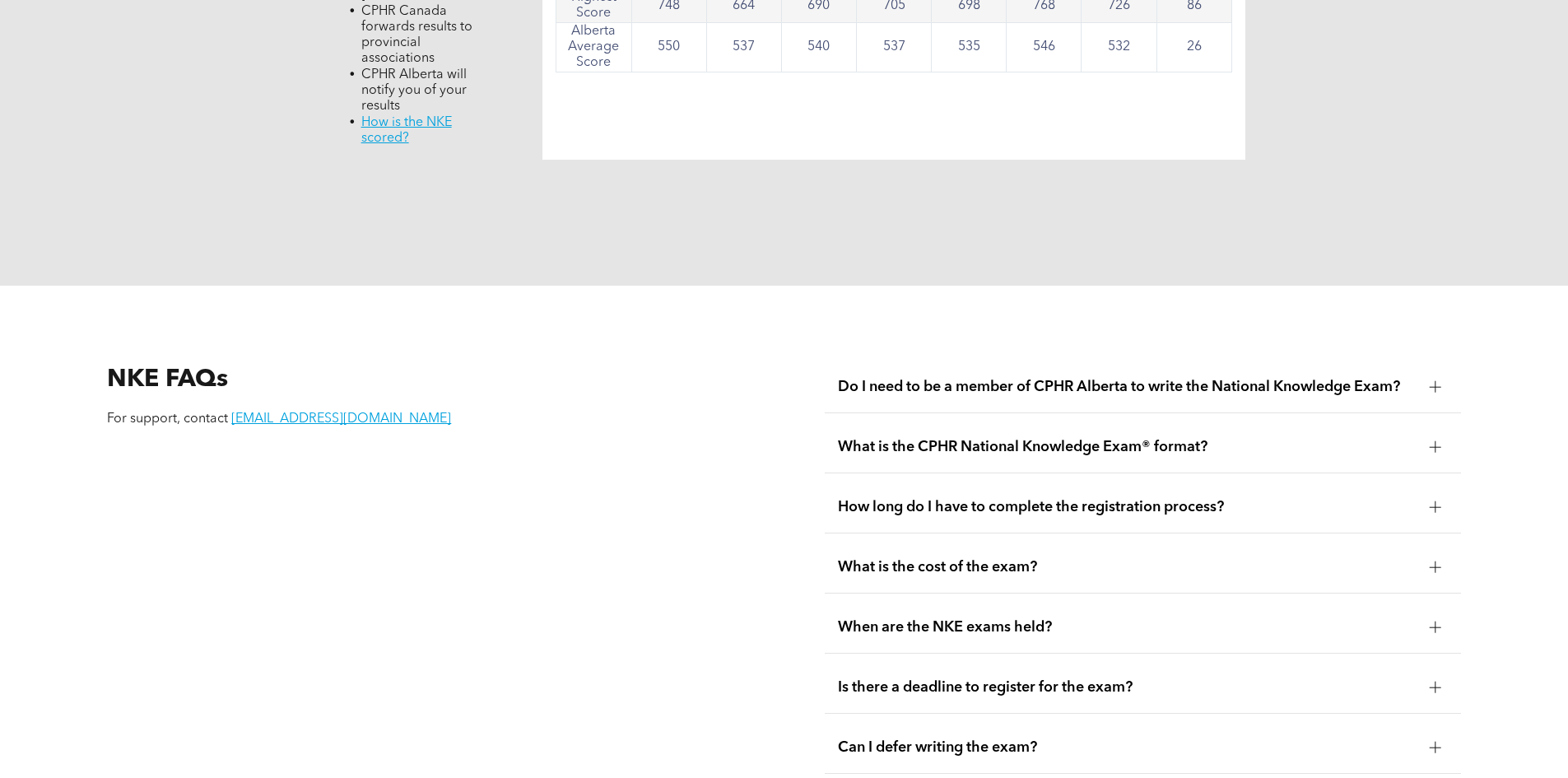
click at [958, 619] on span "When are the NKE exams held?" at bounding box center [1127, 628] width 578 height 18
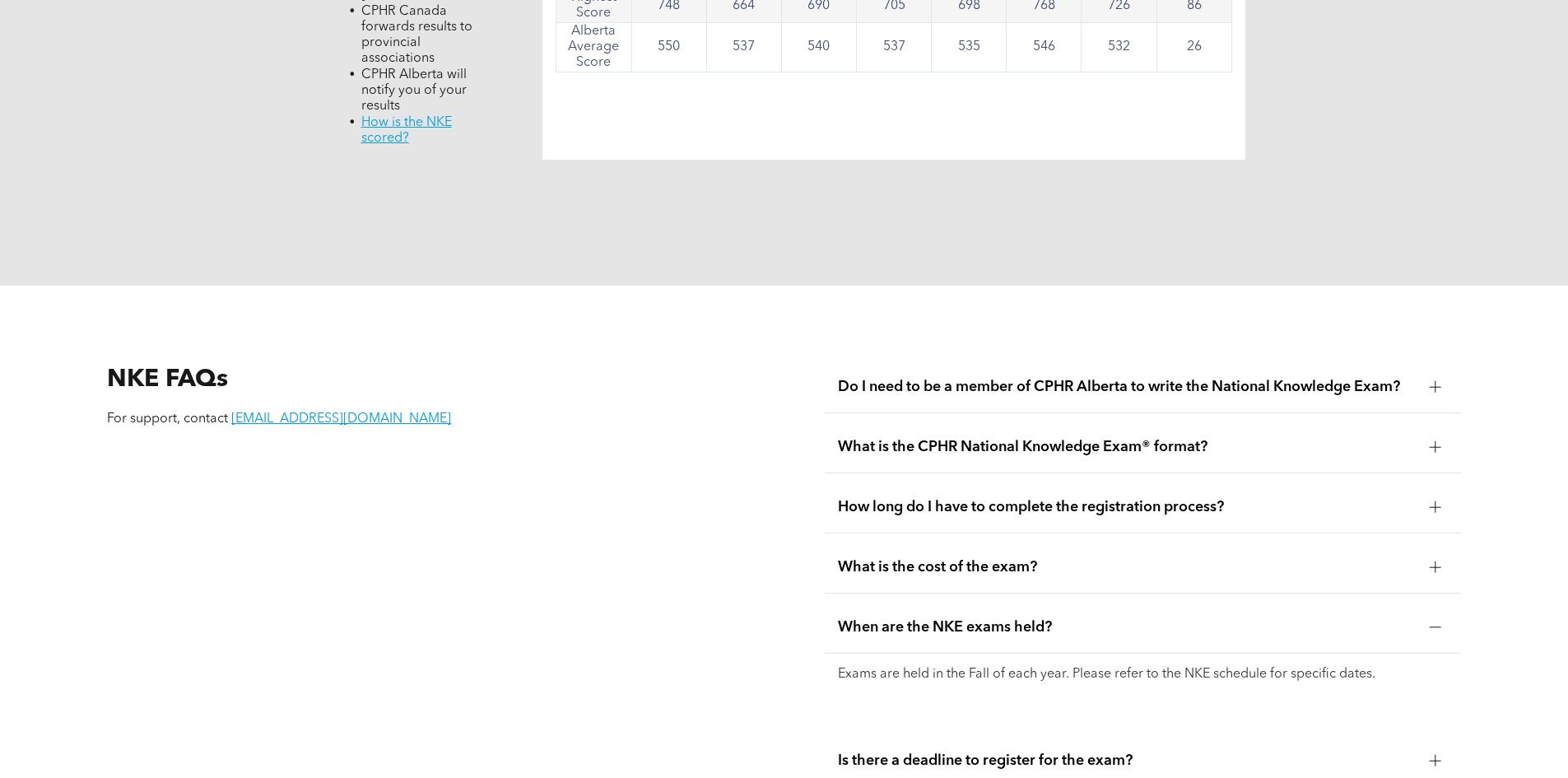
click at [958, 619] on span "When are the NKE exams held?" at bounding box center [1127, 628] width 578 height 18
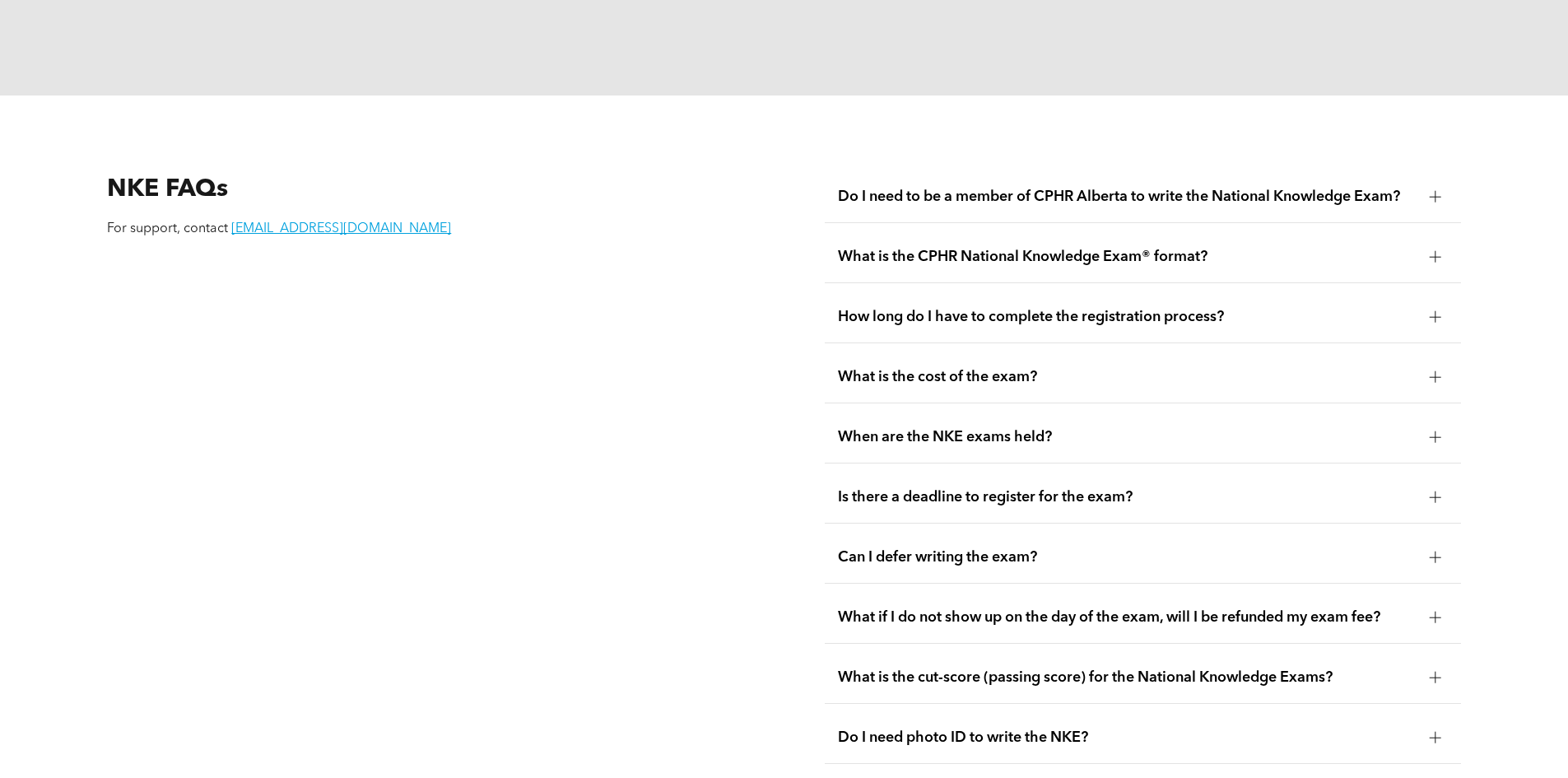
scroll to position [2141, 0]
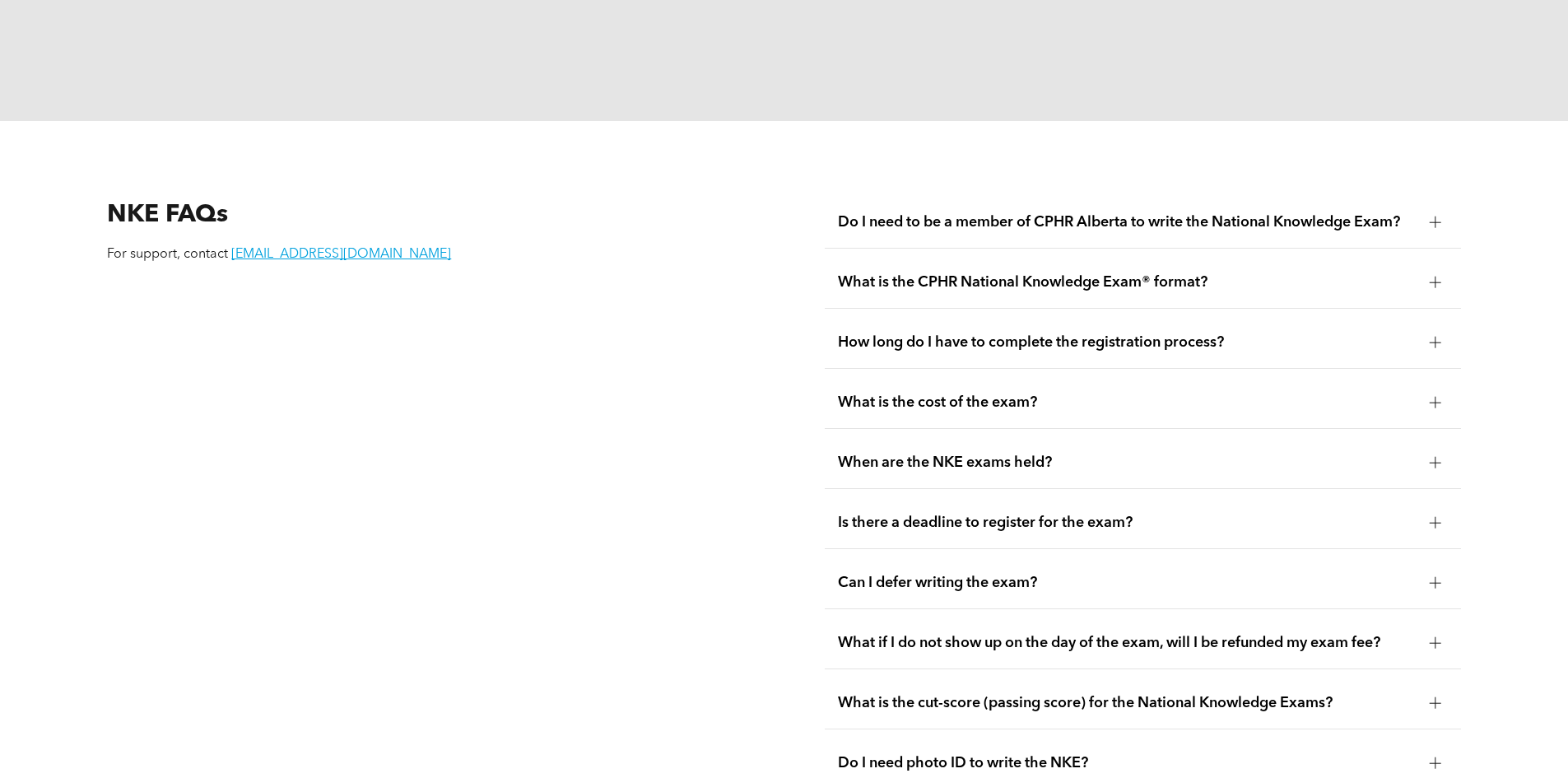
click at [930, 694] on span "What is the cut-score (passing score) for the National Knowledge Exams?" at bounding box center [1127, 703] width 578 height 18
click at [933, 694] on span "What is the cut-score (passing score) for the National Knowledge Exams?" at bounding box center [1127, 703] width 578 height 18
click at [1045, 498] on div "Is there a deadline to register for the exam?" at bounding box center [1142, 523] width 636 height 52
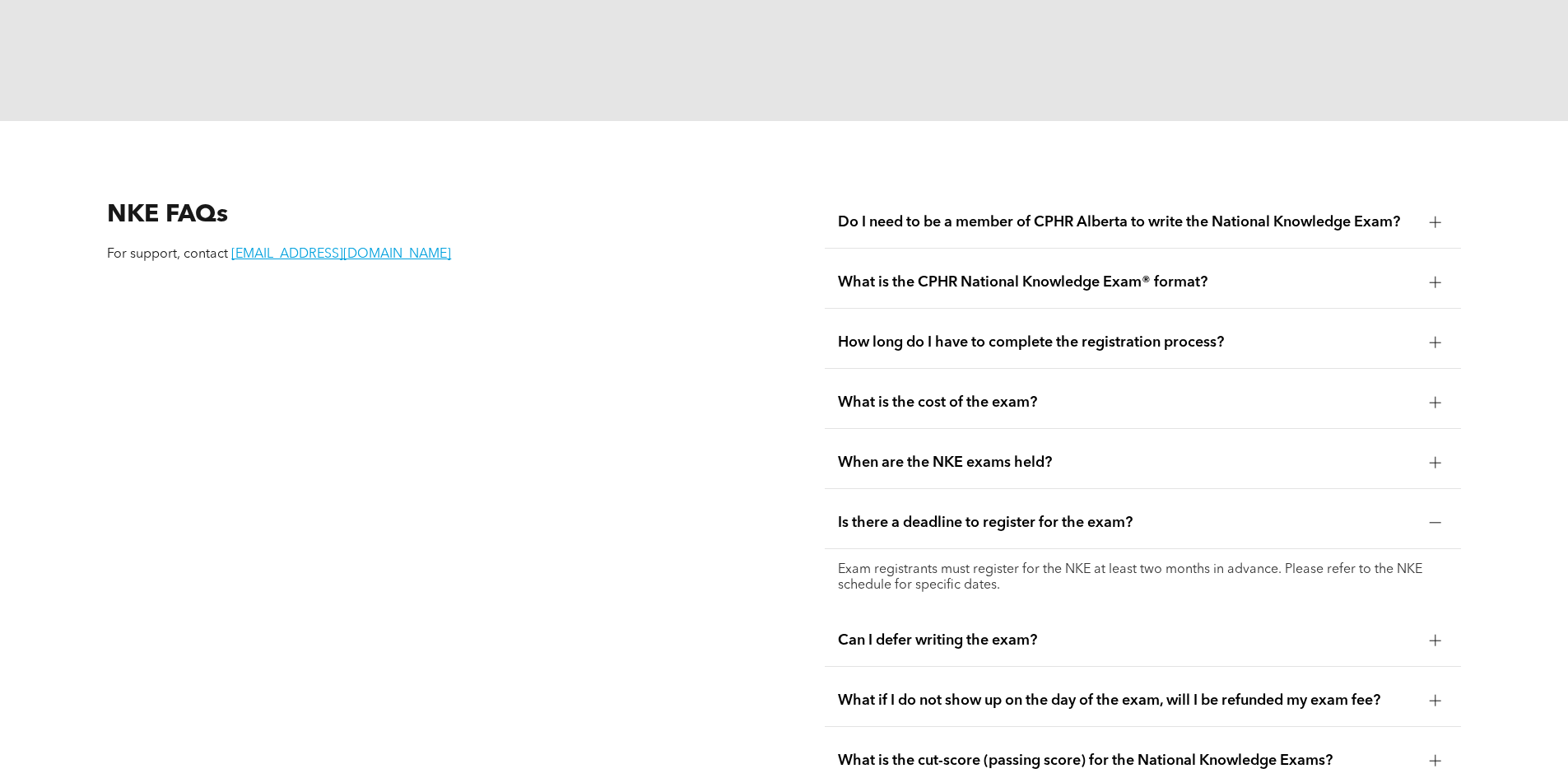
click at [1045, 498] on div "Is there a deadline to register for the exam?" at bounding box center [1142, 523] width 636 height 52
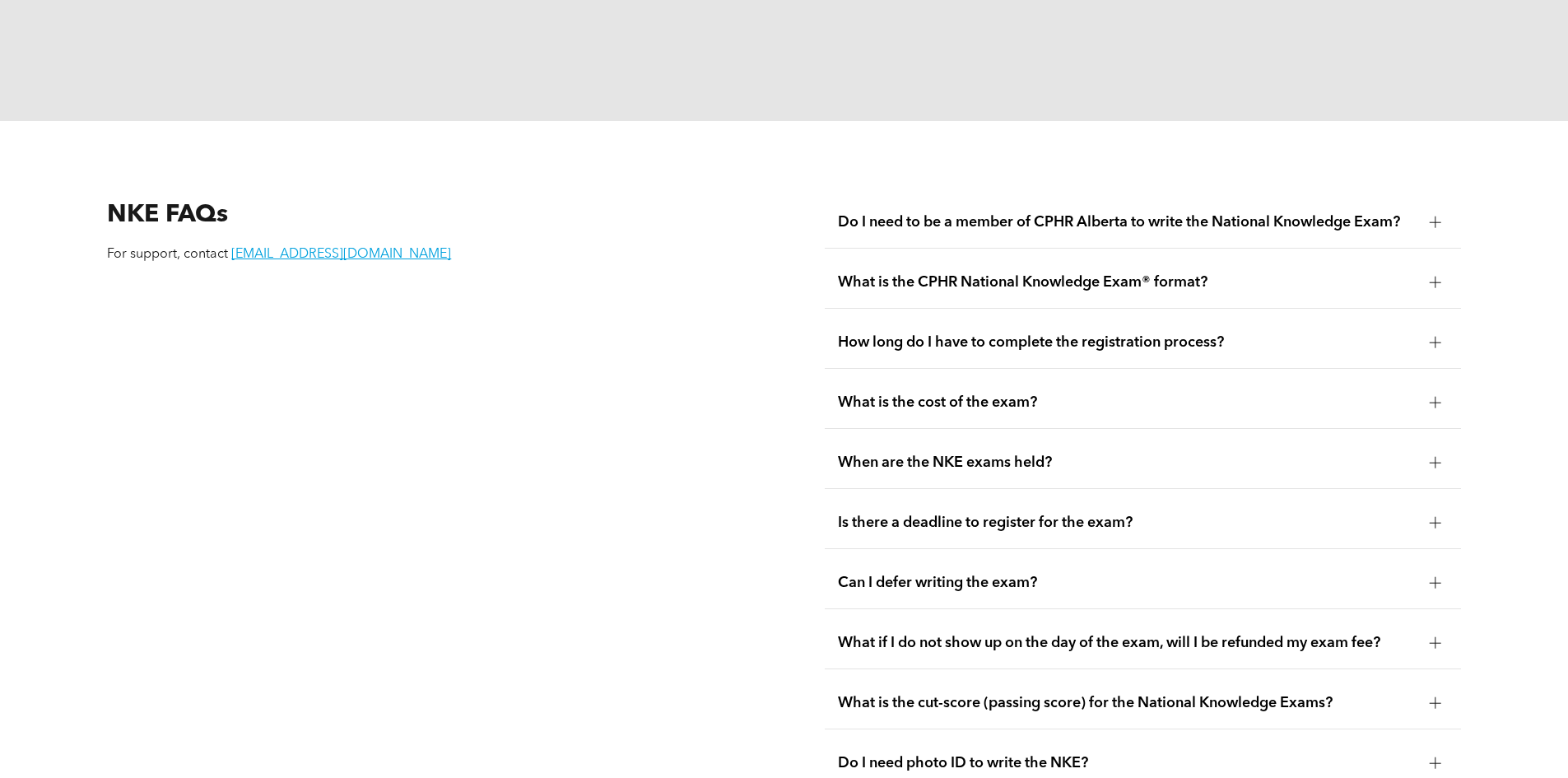
click at [1017, 454] on span "When are the NKE exams held?" at bounding box center [1127, 463] width 578 height 18
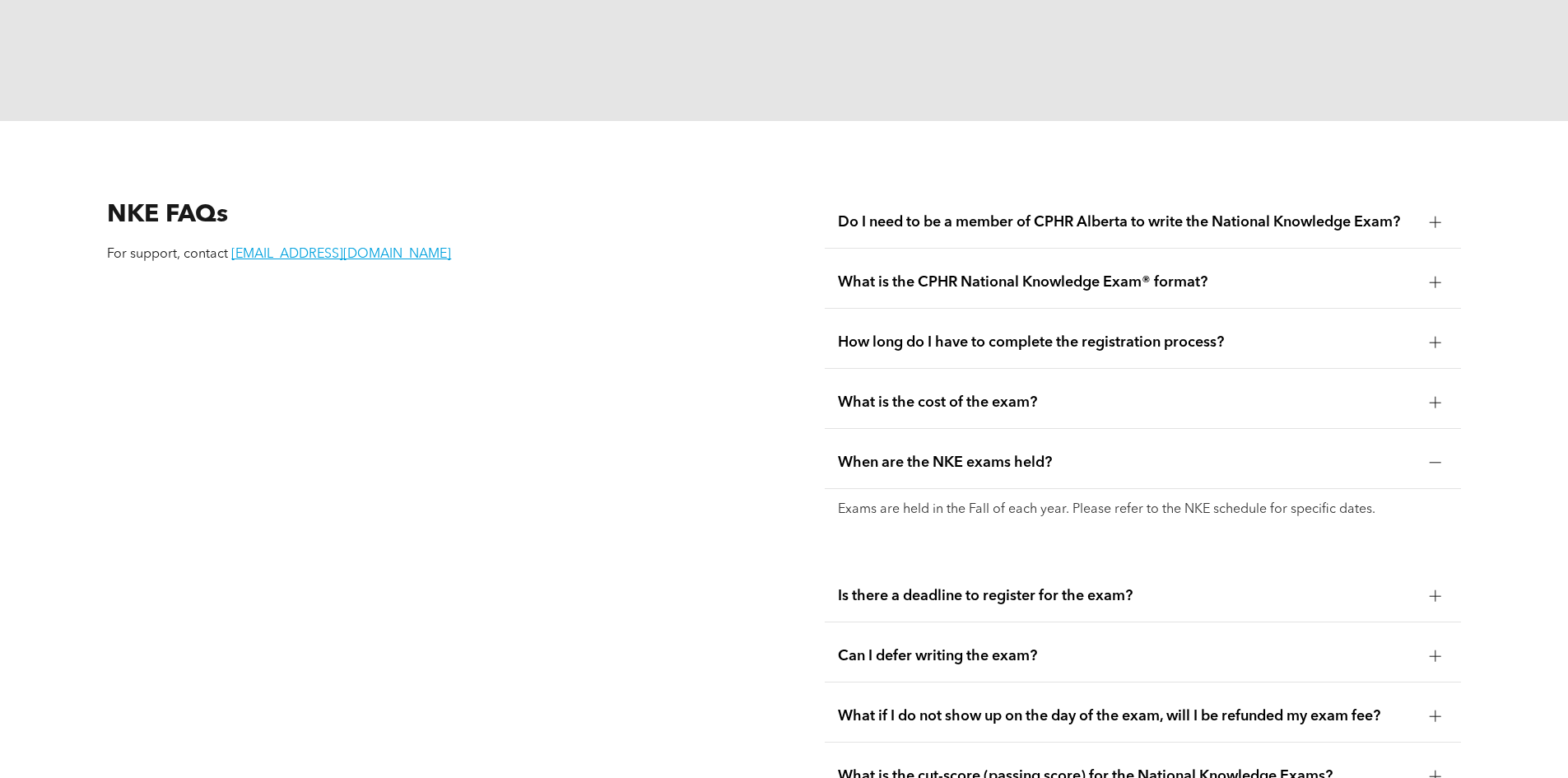
click at [1017, 454] on span "When are the NKE exams held?" at bounding box center [1127, 463] width 578 height 18
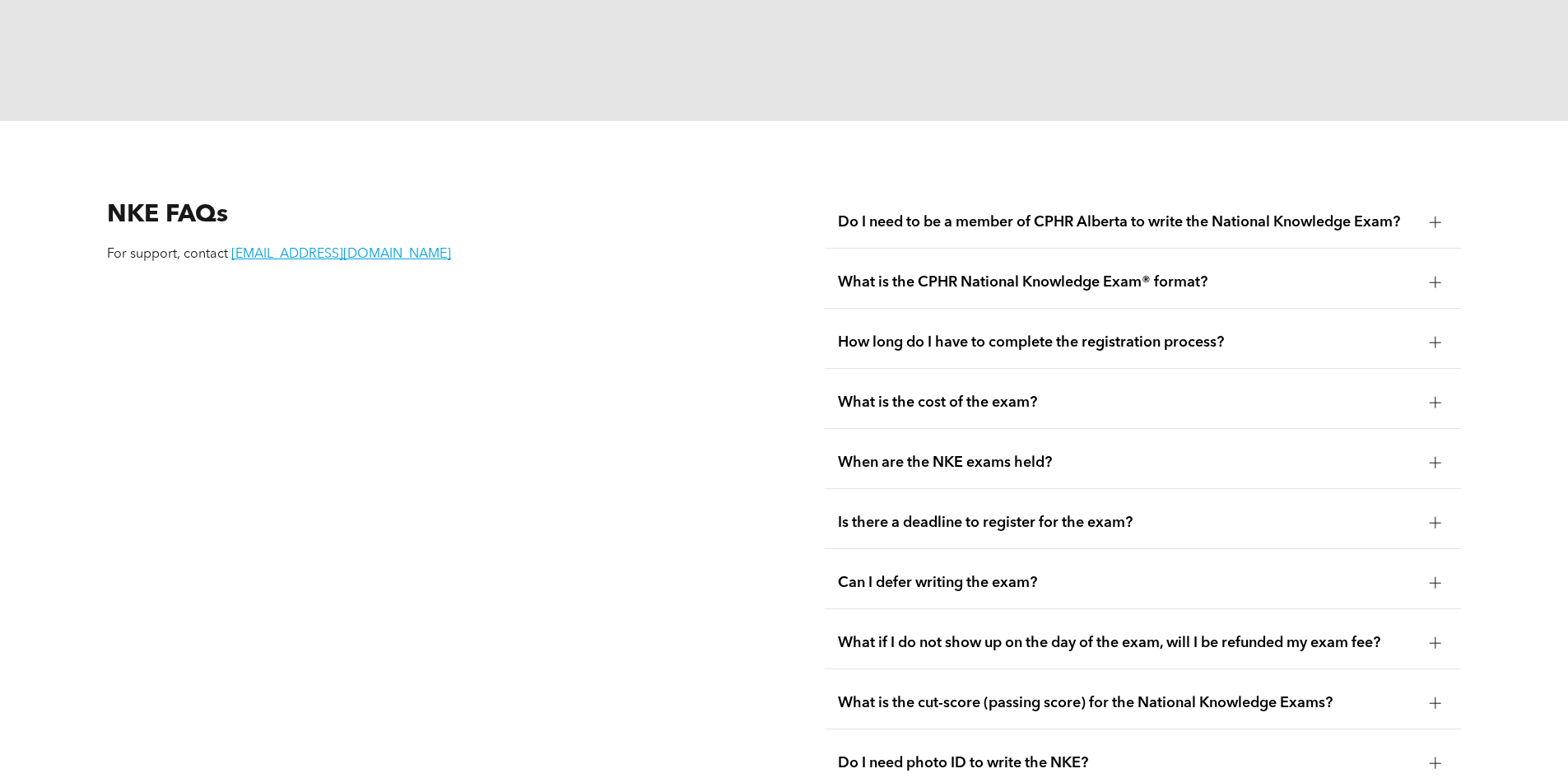
click at [1000, 394] on span "What is the cost of the exam?" at bounding box center [1127, 403] width 578 height 18
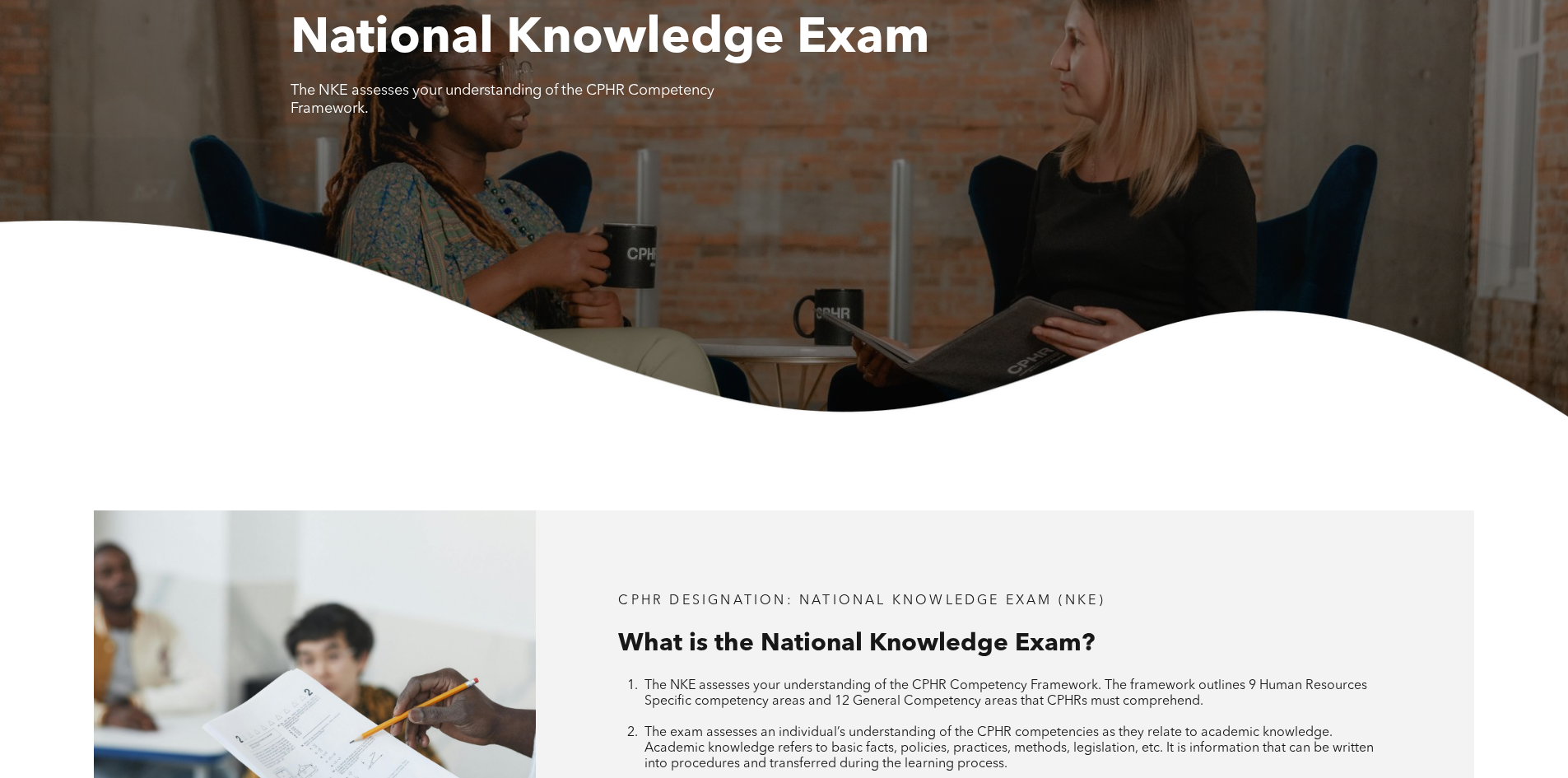
scroll to position [0, 0]
